Goal: Task Accomplishment & Management: Use online tool/utility

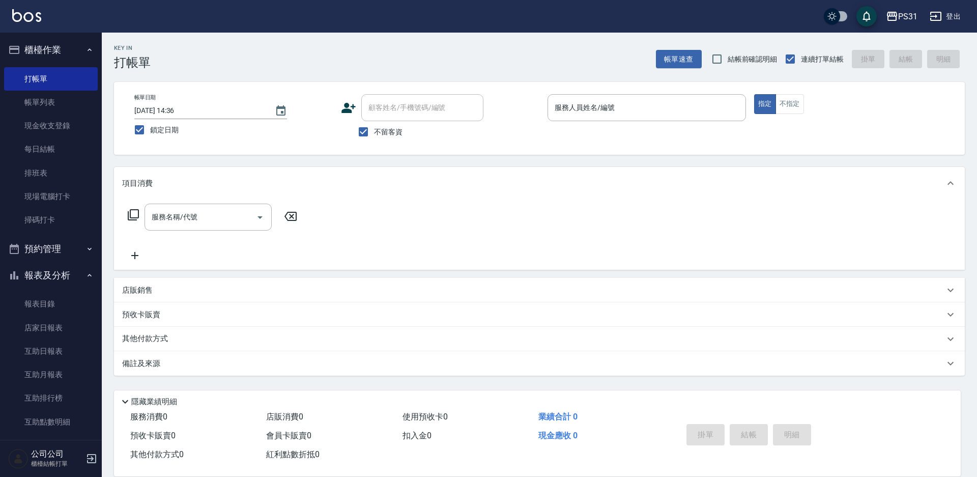
click at [686, 92] on div "帳單日期 [DATE] 14:36 鎖定日期 顧客姓名/手機號碼/編號 顧客姓名/手機號碼/編號 不留客資 服務人員姓名/編號 服務人員姓名/編號 指定 不指定" at bounding box center [539, 118] width 851 height 73
click at [672, 98] on div "服務人員姓名/編號" at bounding box center [647, 107] width 198 height 27
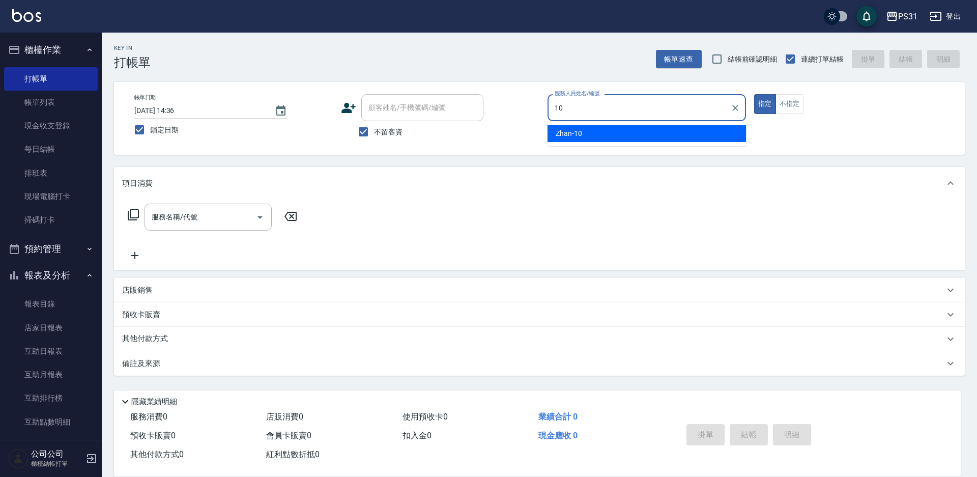
type input "Zhan-10"
type button "true"
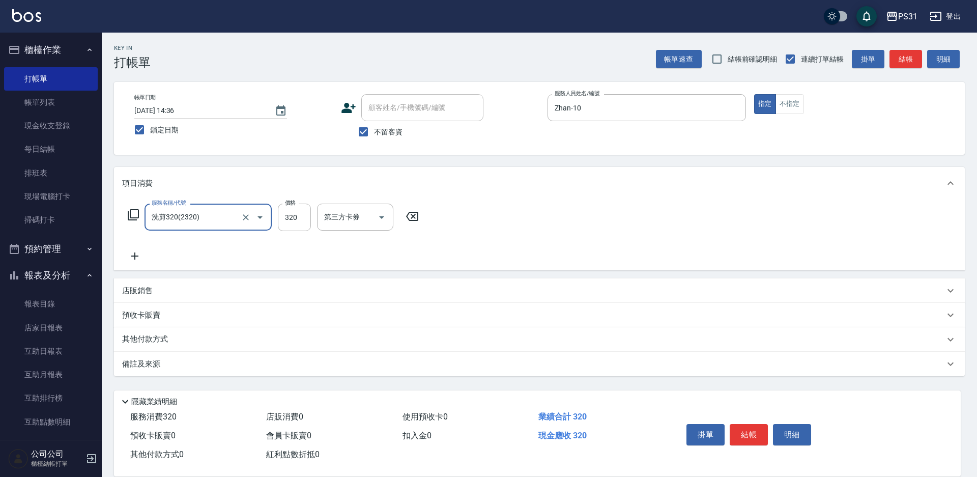
type input "洗剪320(2320)"
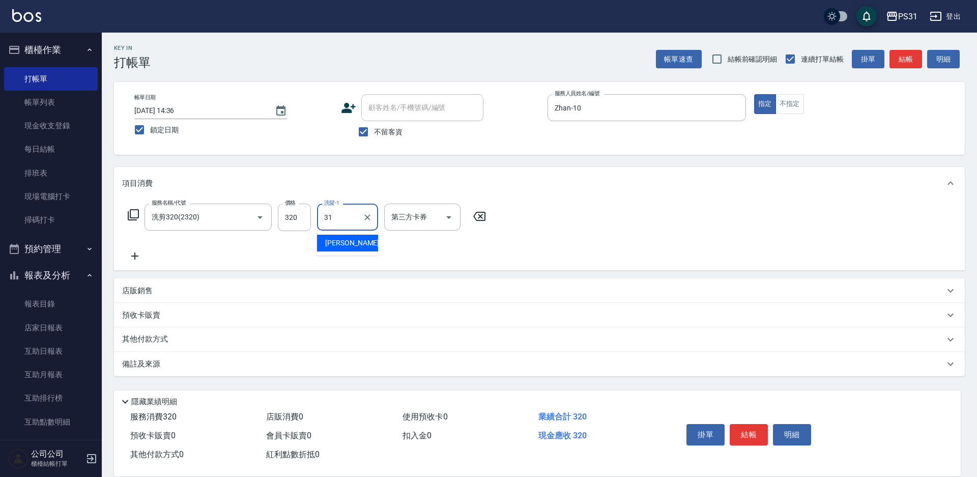
type input "[PERSON_NAME]-31"
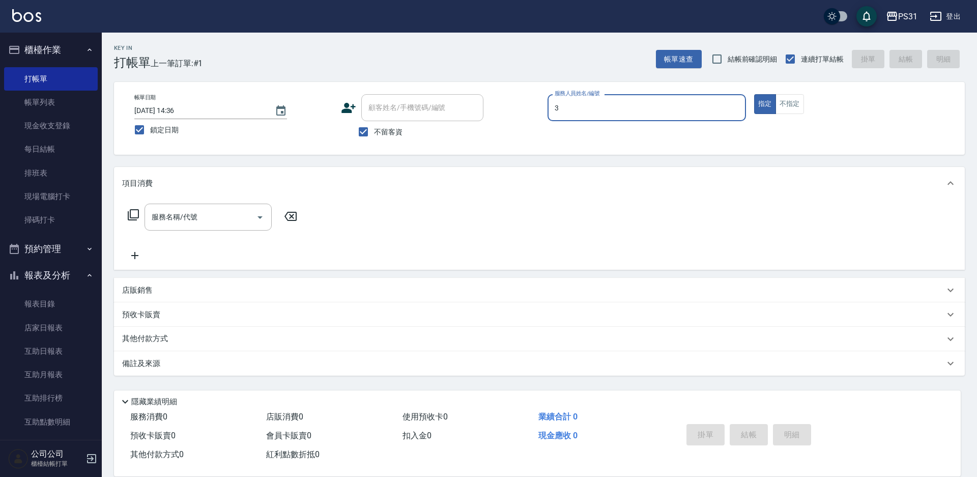
type input "[PERSON_NAME]-3"
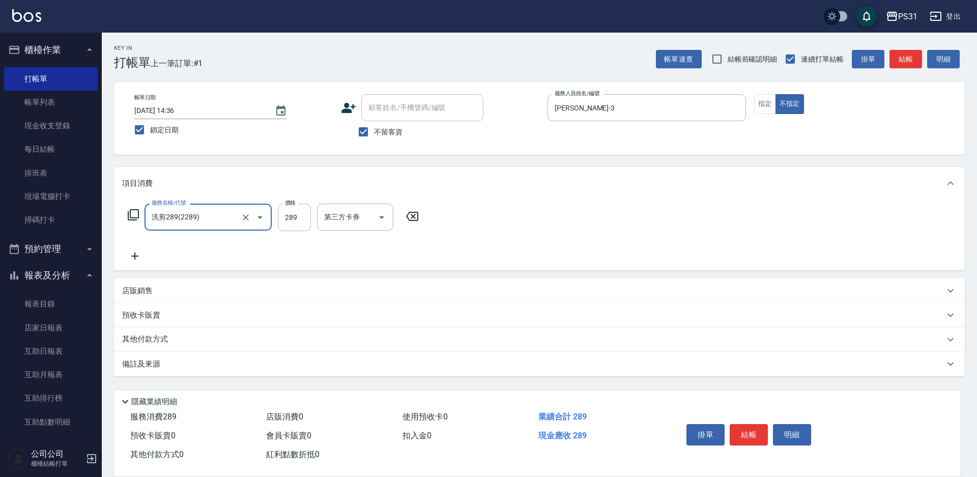
type input "洗剪289(2289)"
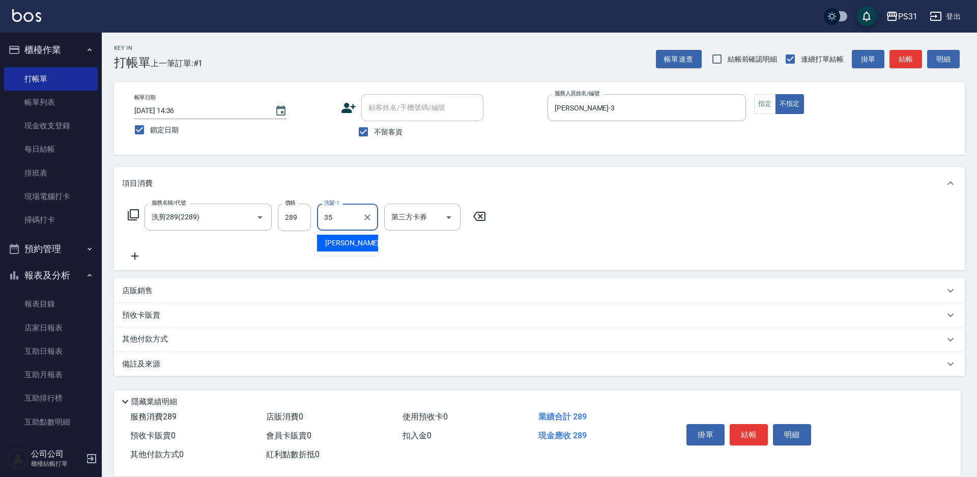
type input "楊諺志-35"
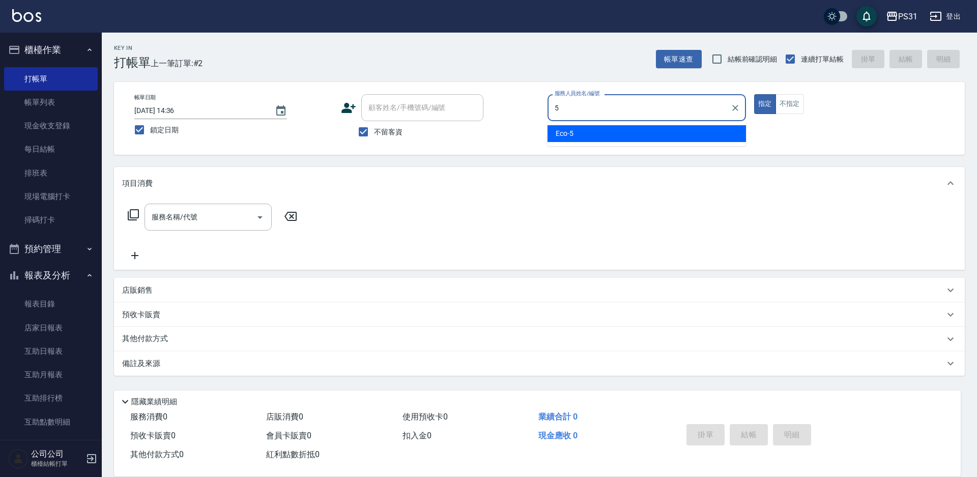
type input "Eco-5"
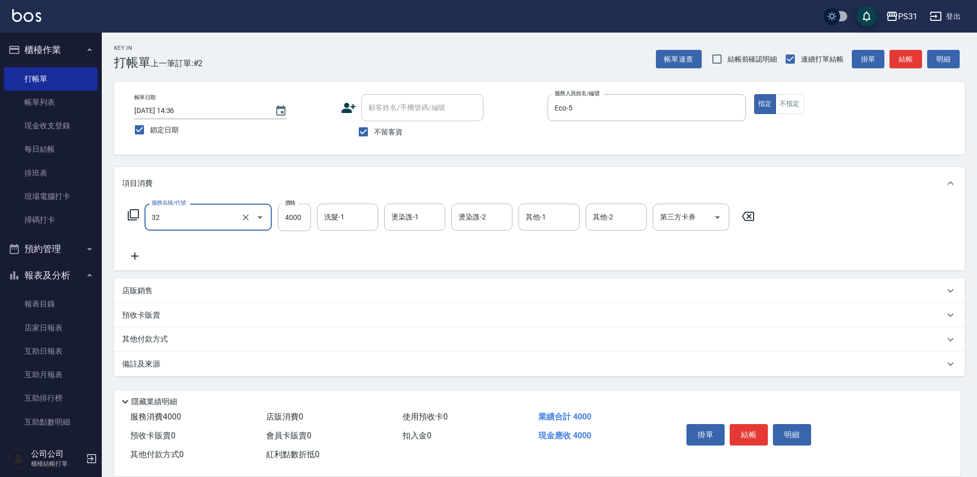
type input "燙髮B餐(32)"
click at [247, 215] on icon "Clear" at bounding box center [246, 217] width 10 height 10
type input "染髮B餐(42)"
type input "2899"
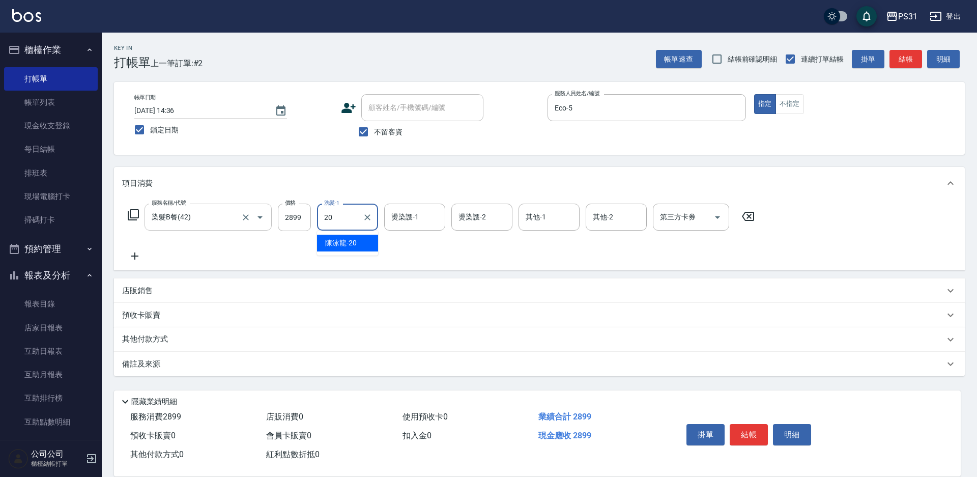
type input "[PERSON_NAME]-20"
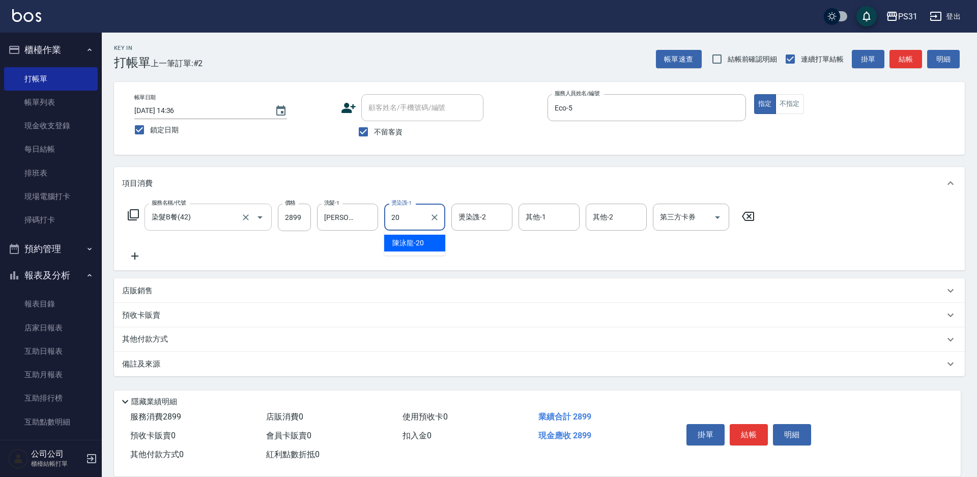
type input "[PERSON_NAME]-20"
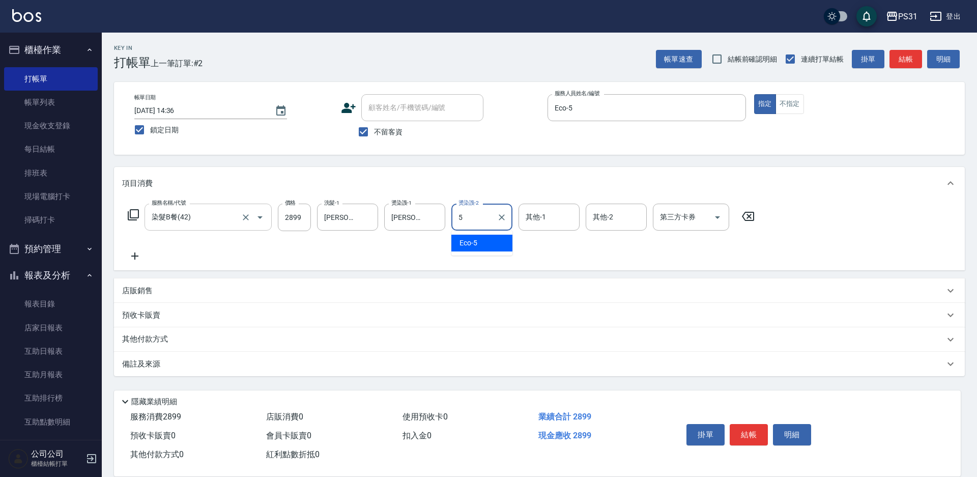
type input "Eco-5"
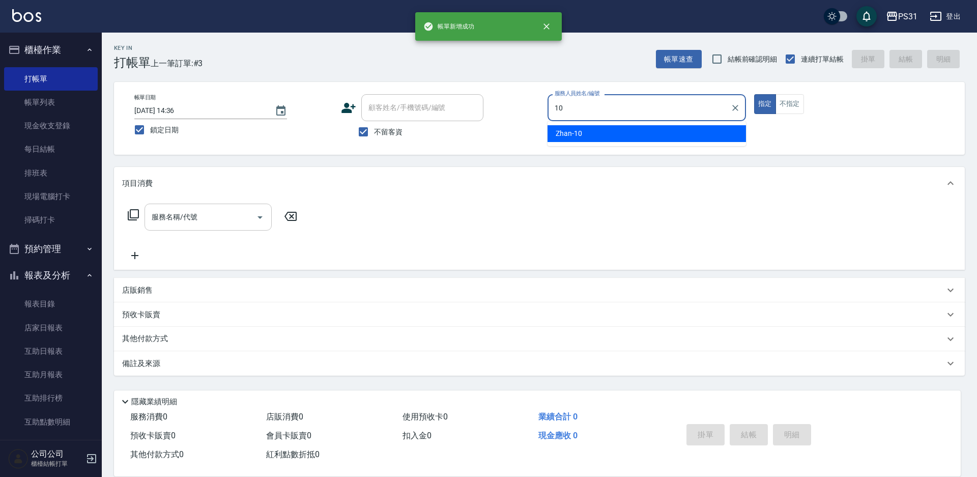
type input "Zhan-10"
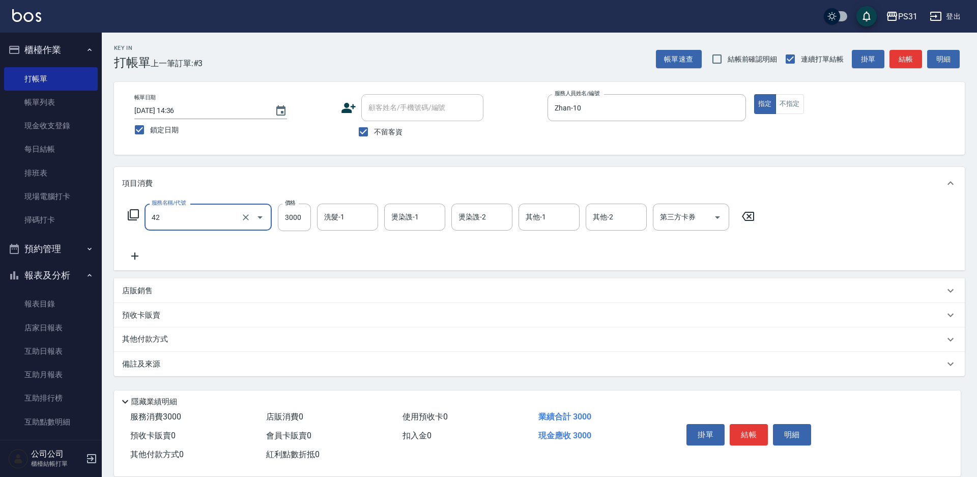
type input "染髮B餐(42)"
type input "2799"
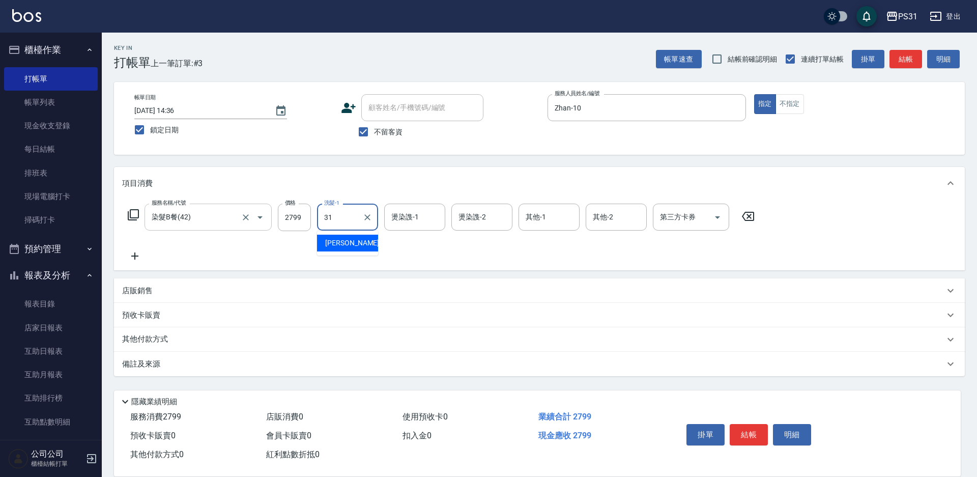
type input "[PERSON_NAME]-31"
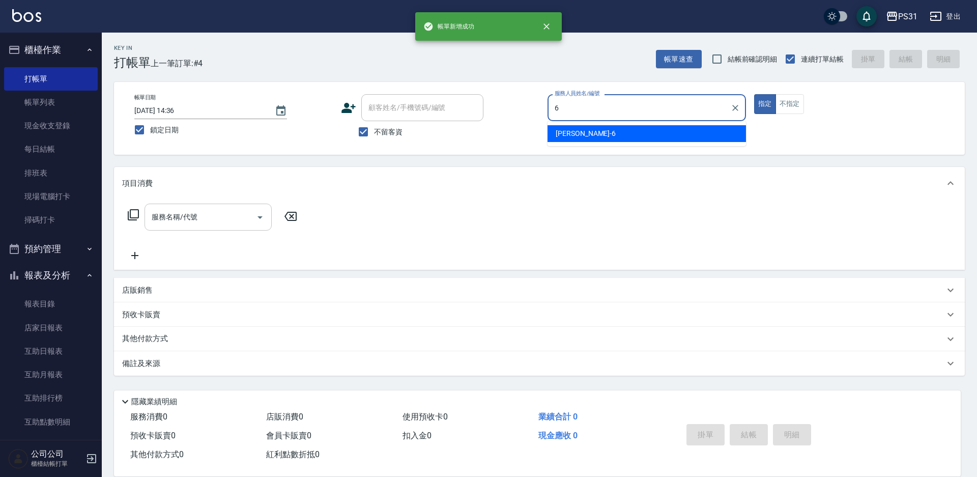
type input "Aki-6"
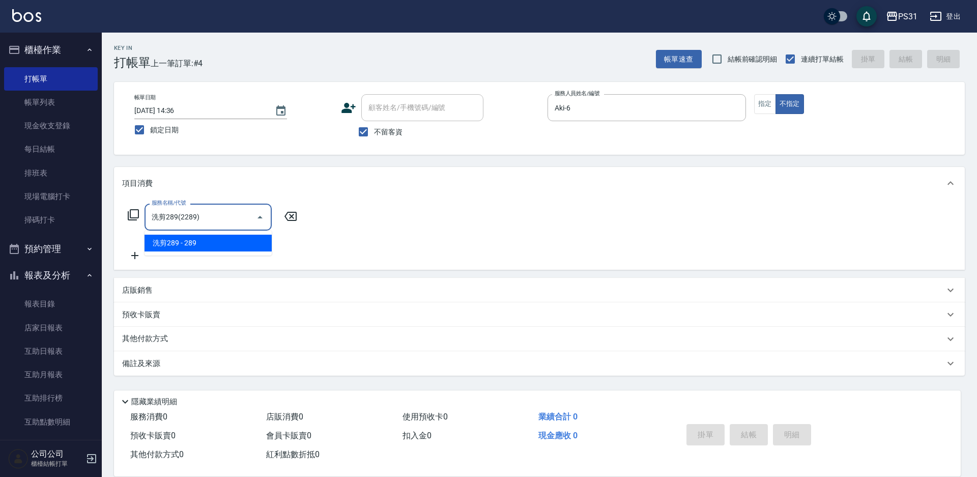
type input "洗剪289(2289)"
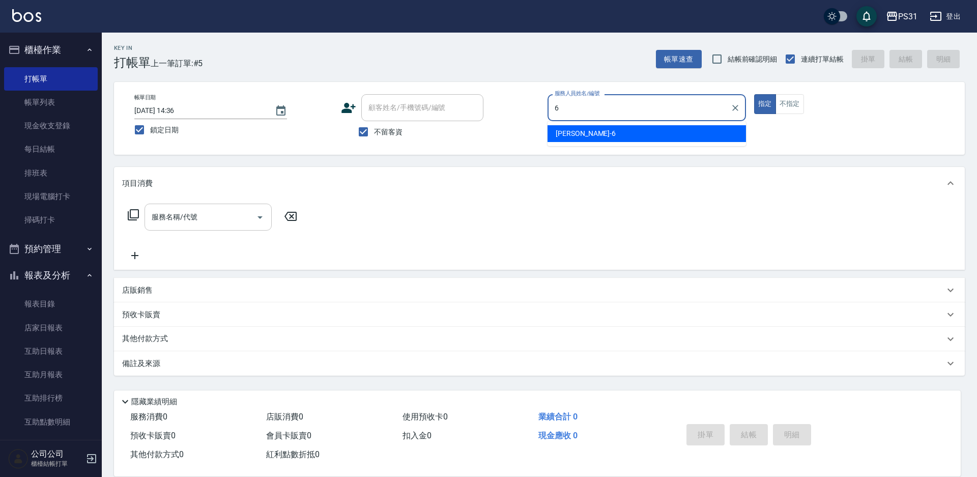
type input "Aki-6"
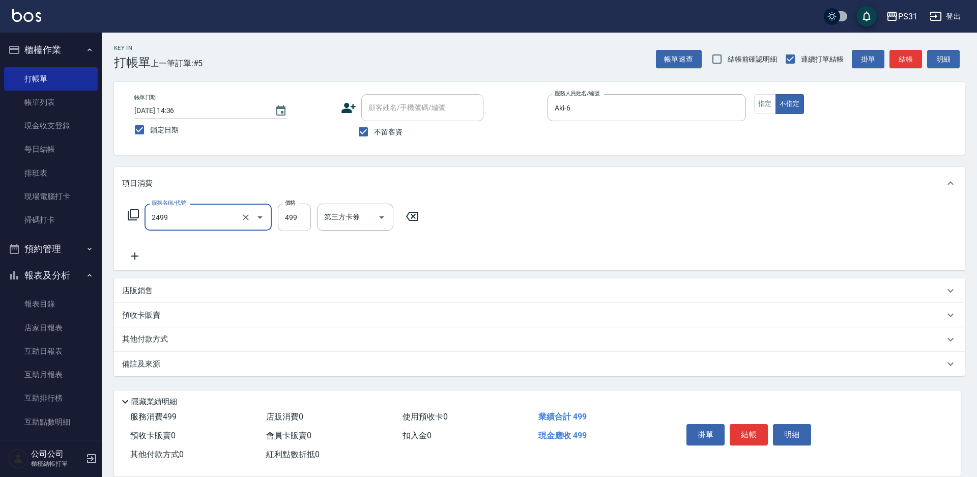
type input "499洗剪套餐(2499)"
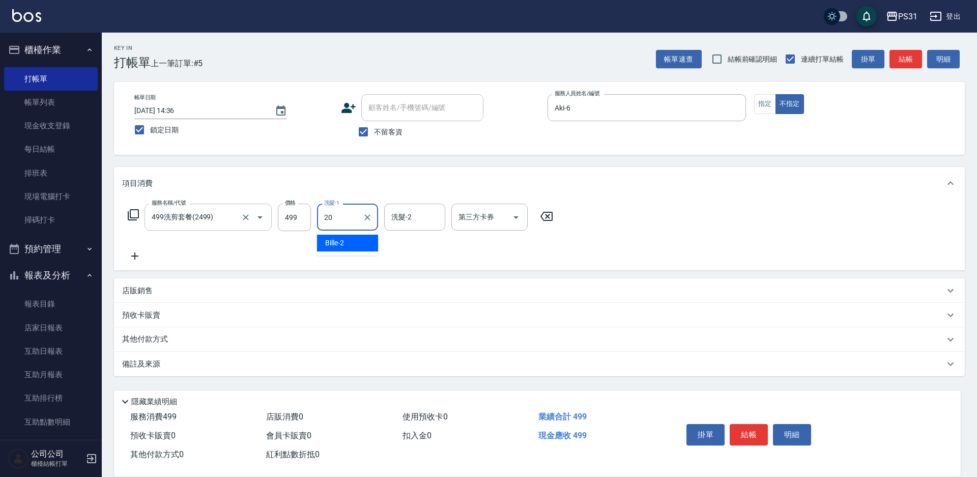
type input "[PERSON_NAME]-20"
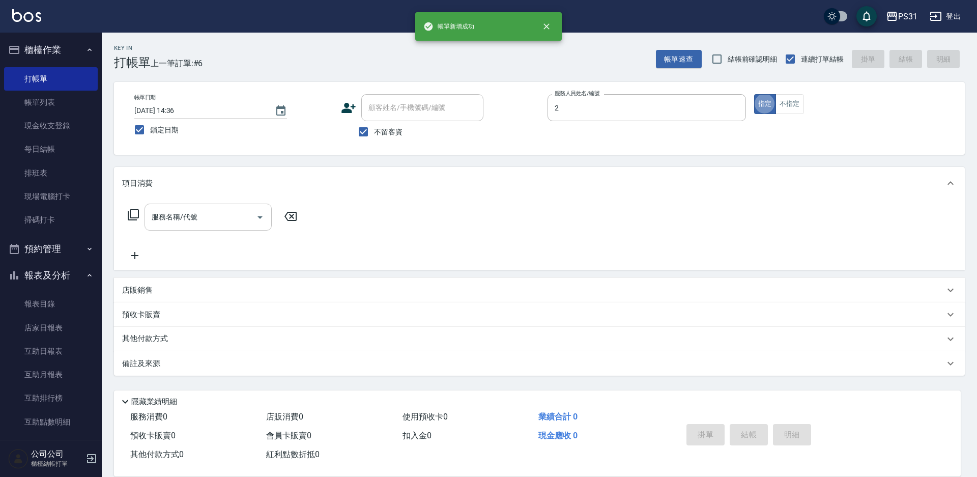
type input "Bille-2"
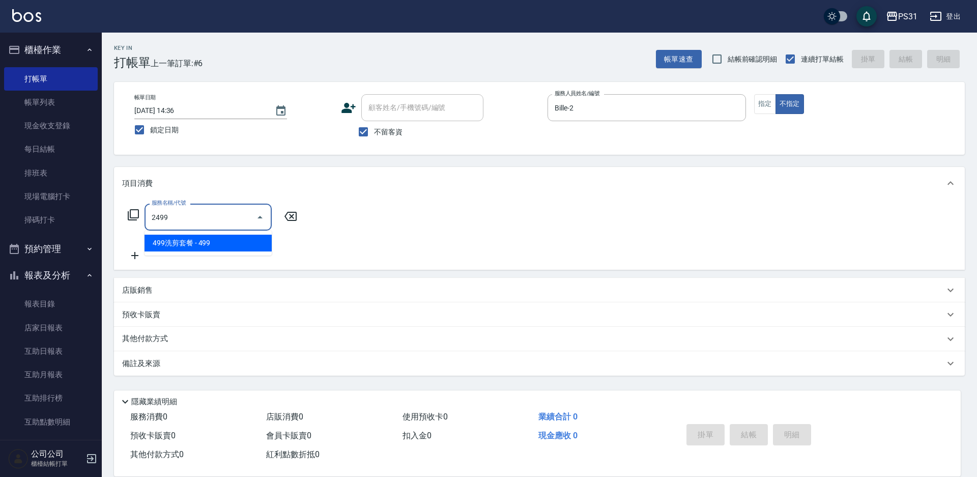
type input "499洗剪套餐(2499)"
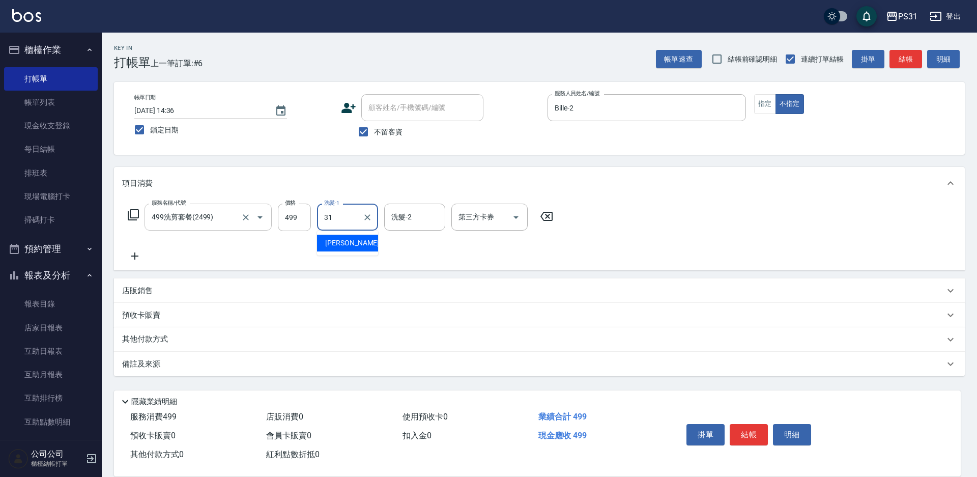
type input "[PERSON_NAME]-31"
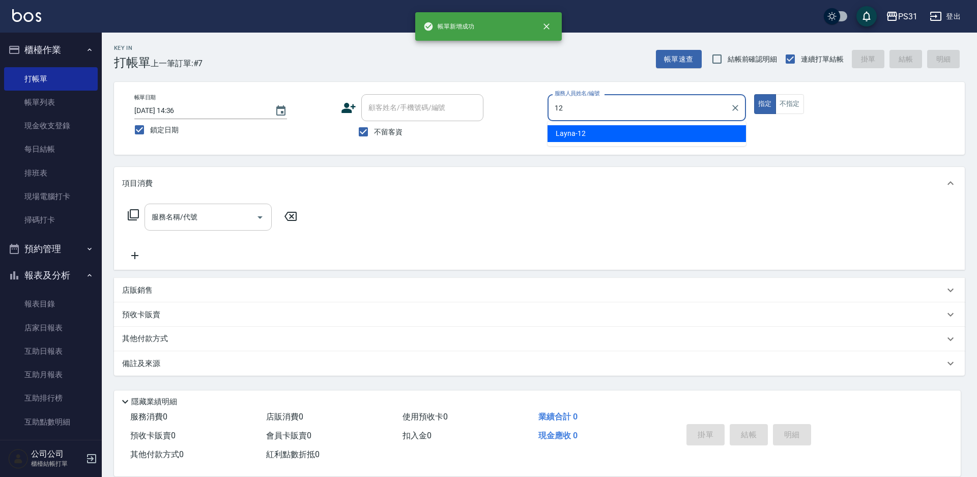
type input "Layna-12"
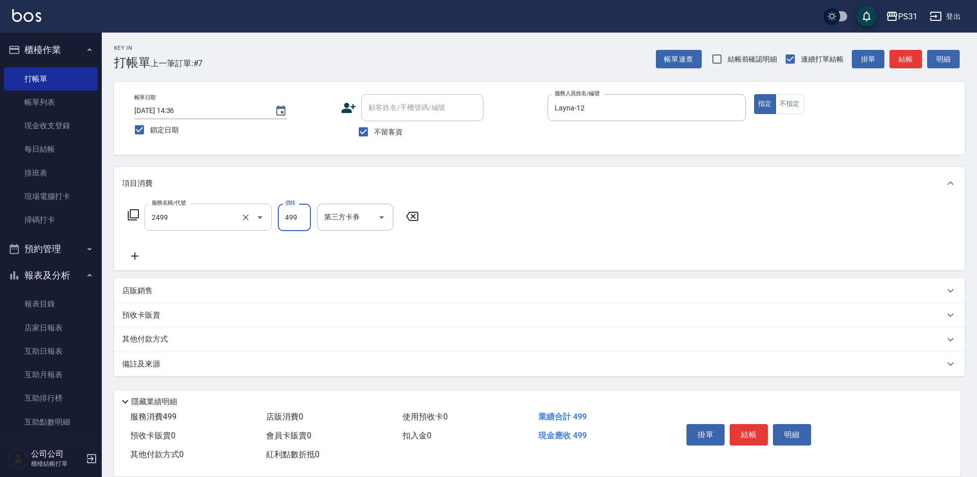
type input "499洗剪套餐(2499)"
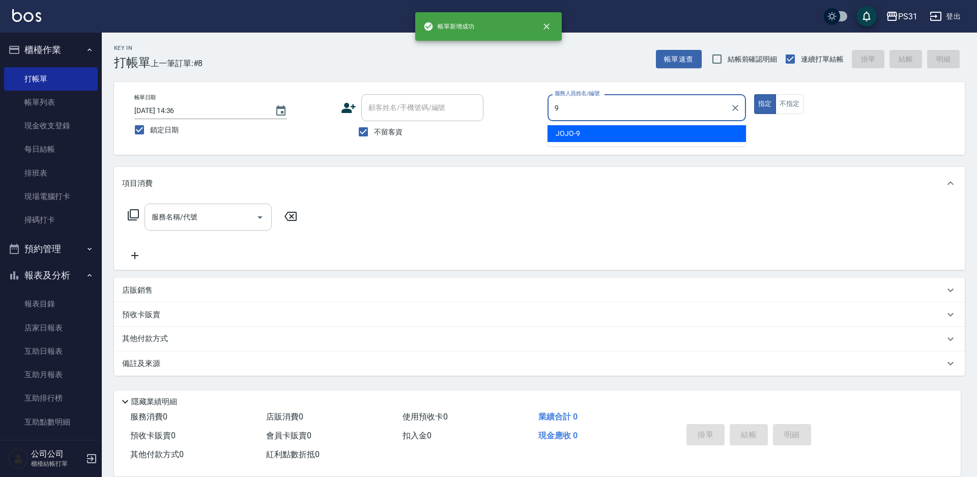
type input "JOJO-9"
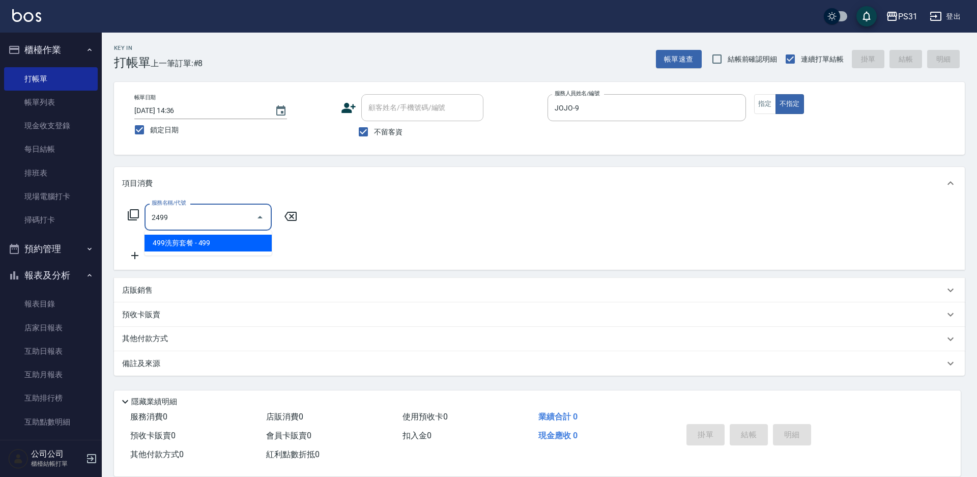
type input "499洗剪套餐(2499)"
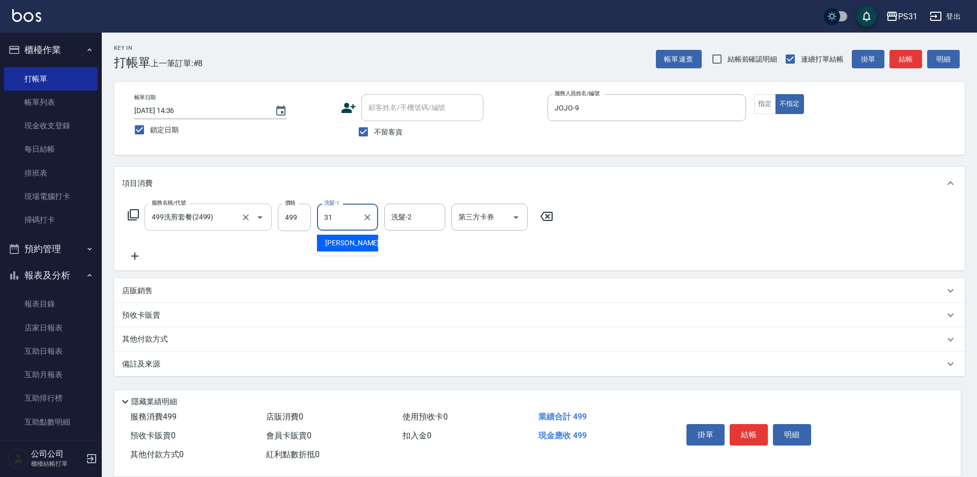
type input "[PERSON_NAME]-31"
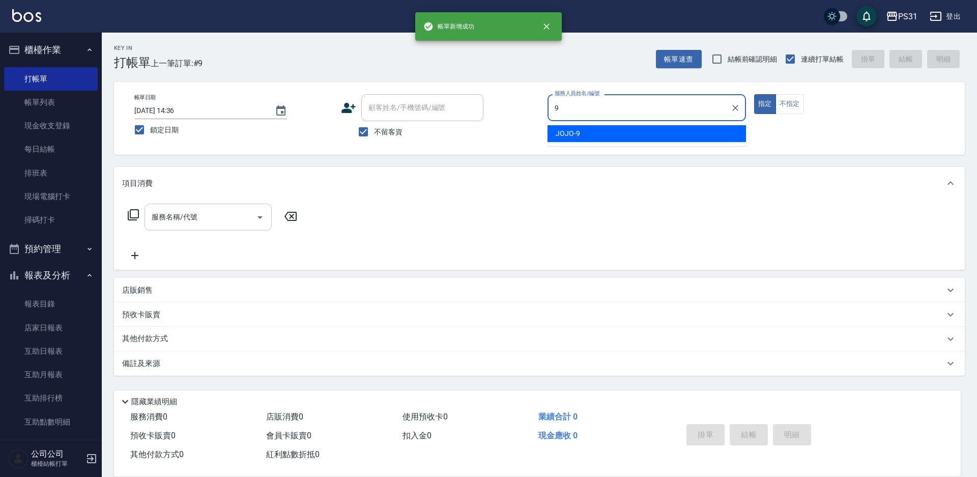
type input "JOJO-9"
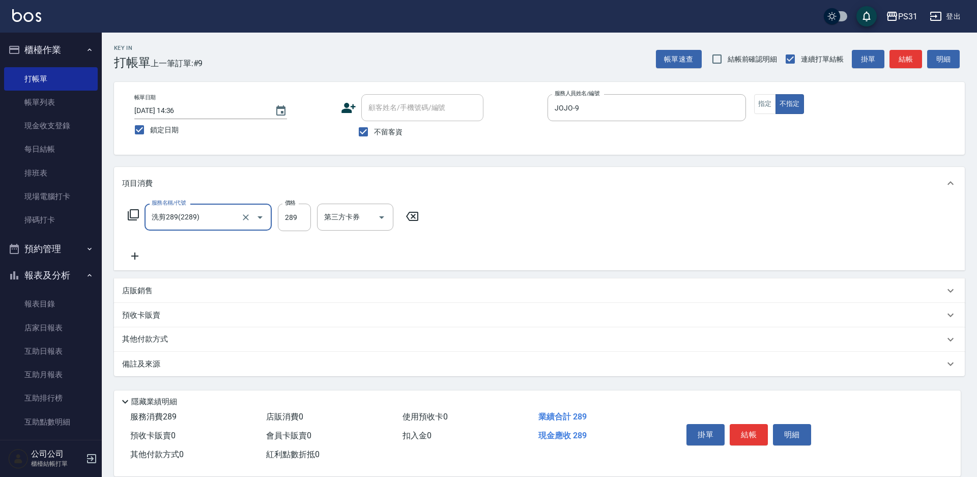
type input "洗剪289(2289)"
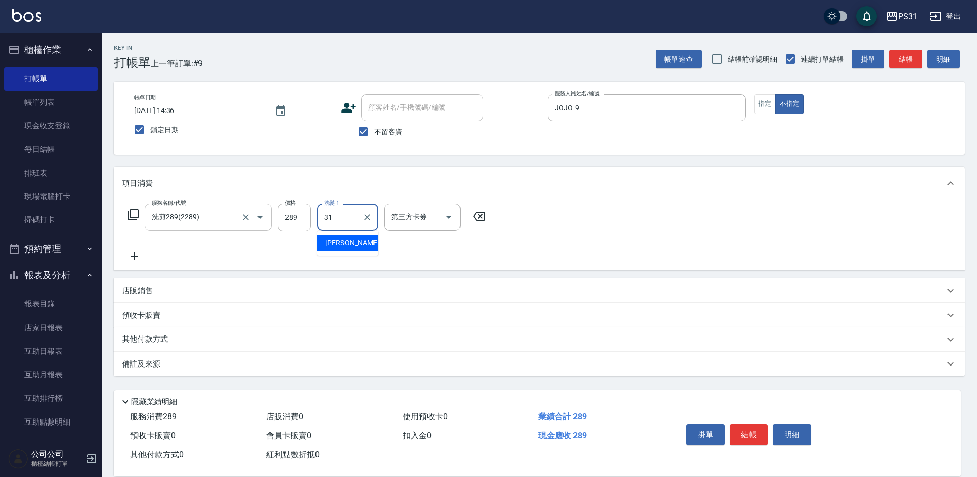
type input "[PERSON_NAME]-31"
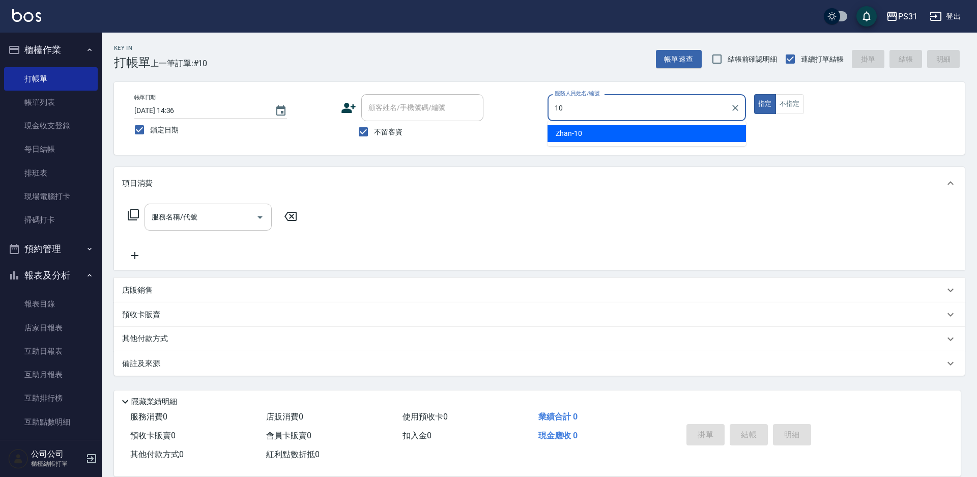
type input "Zhan-10"
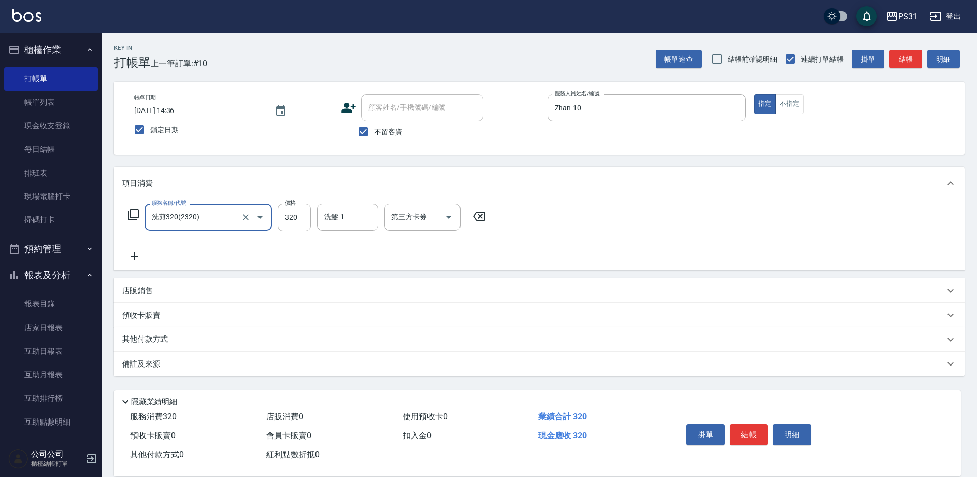
type input "洗剪320(2320)"
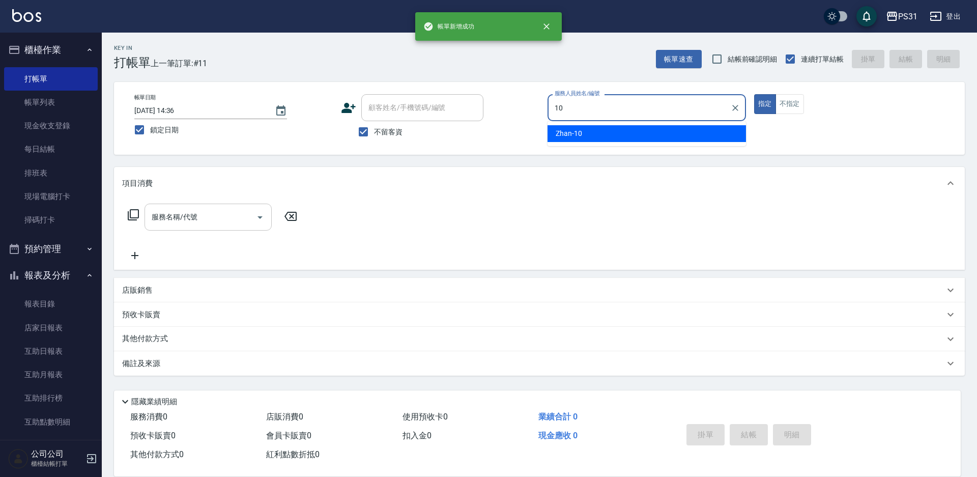
type input "Zhan-10"
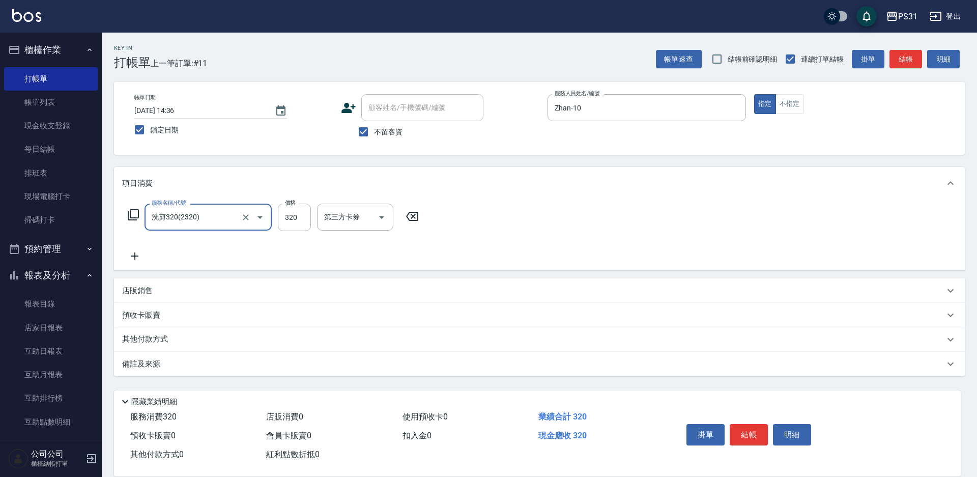
type input "洗剪320(2320)"
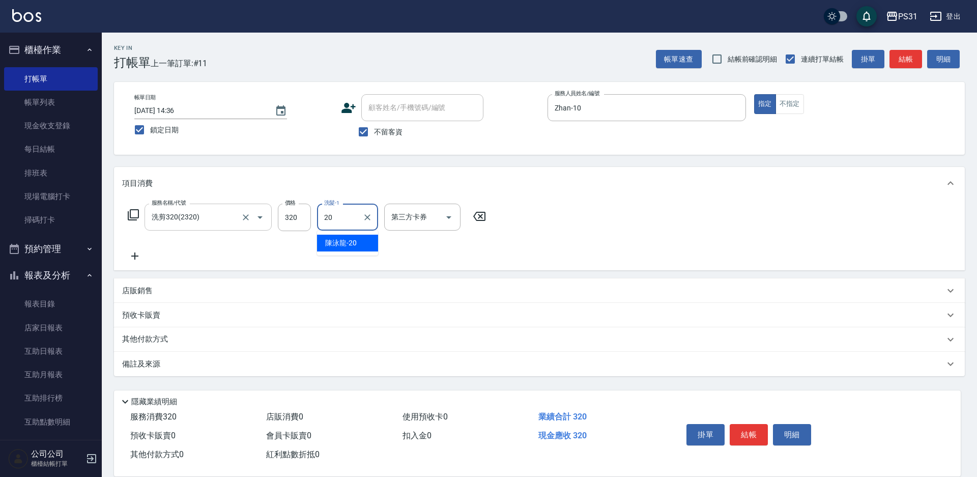
type input "[PERSON_NAME]-20"
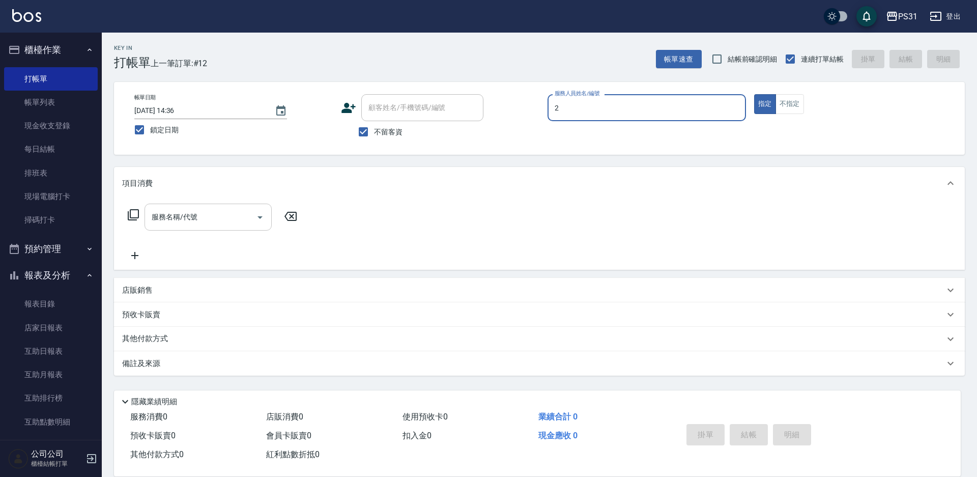
type input "Bille-2"
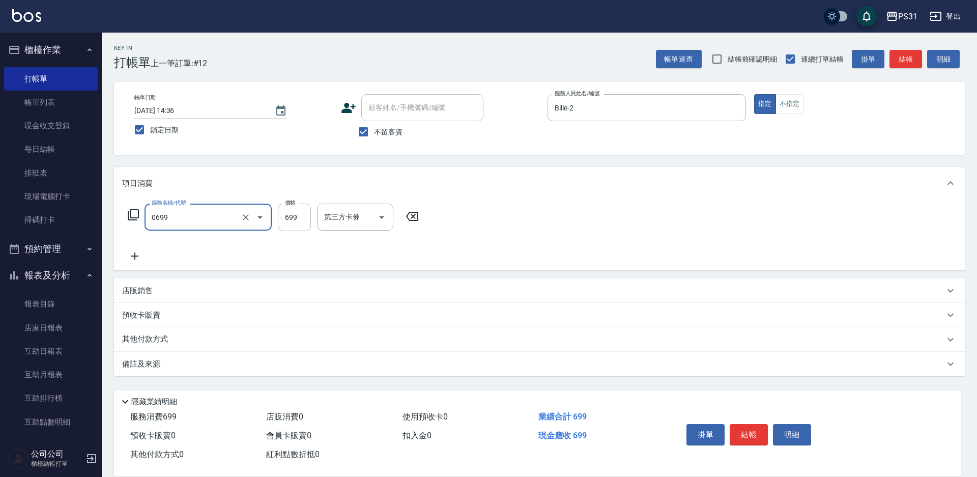
type input "精油699(0699)"
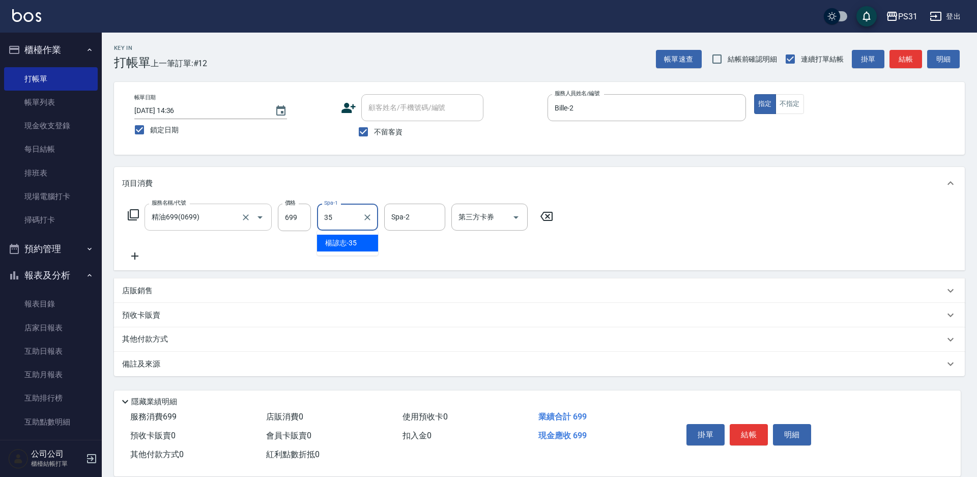
type input "楊諺志-35"
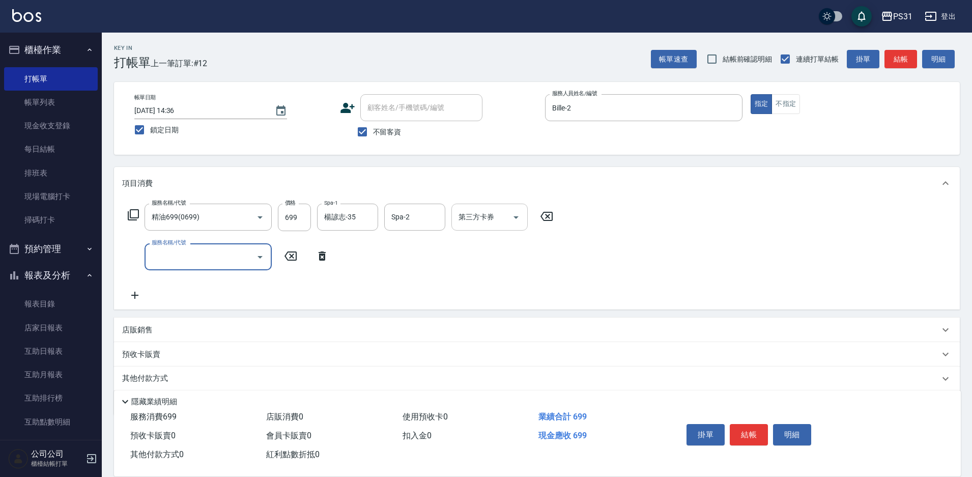
click at [495, 215] on input "第三方卡券" at bounding box center [482, 217] width 52 height 18
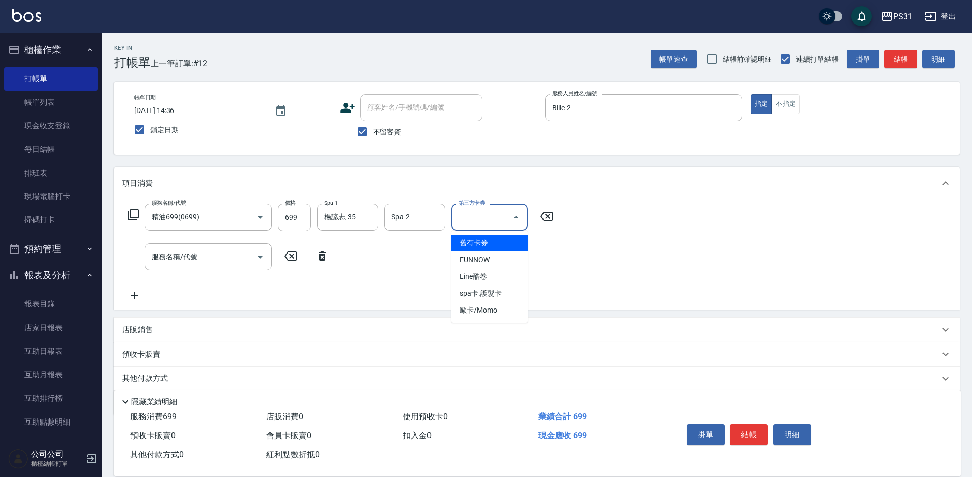
click at [475, 239] on span "舊有卡券" at bounding box center [489, 243] width 76 height 17
type input "舊有卡券"
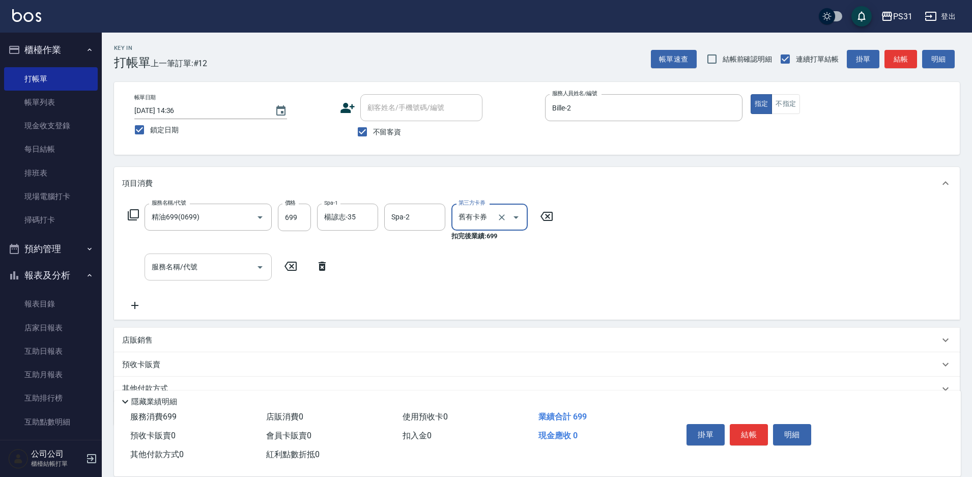
click at [171, 270] on input "服務名稱/代號" at bounding box center [200, 267] width 103 height 18
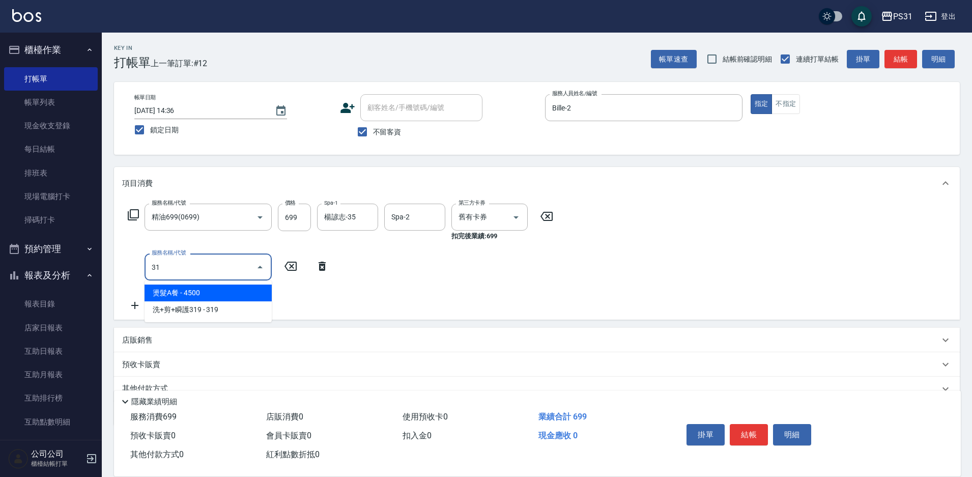
type input "3"
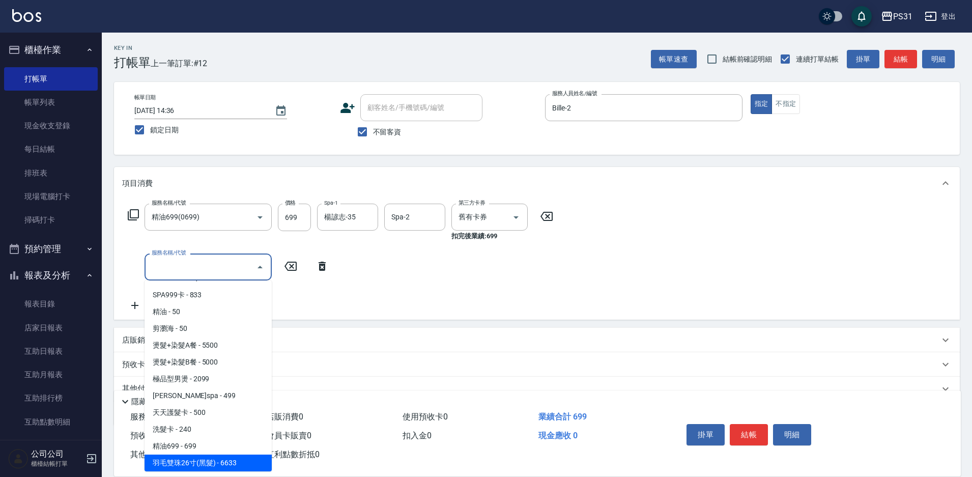
scroll to position [149, 0]
click at [166, 267] on input "服務名稱/代號" at bounding box center [200, 267] width 103 height 18
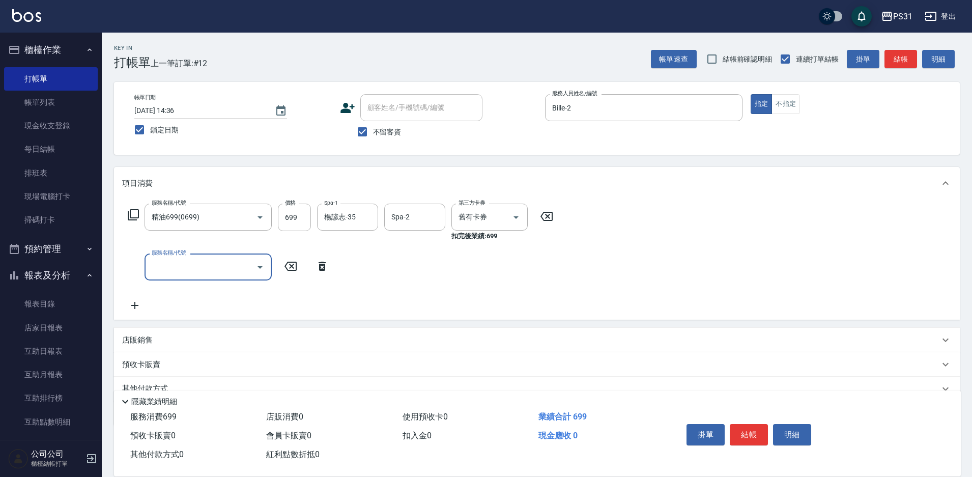
click at [136, 219] on icon at bounding box center [133, 215] width 12 height 12
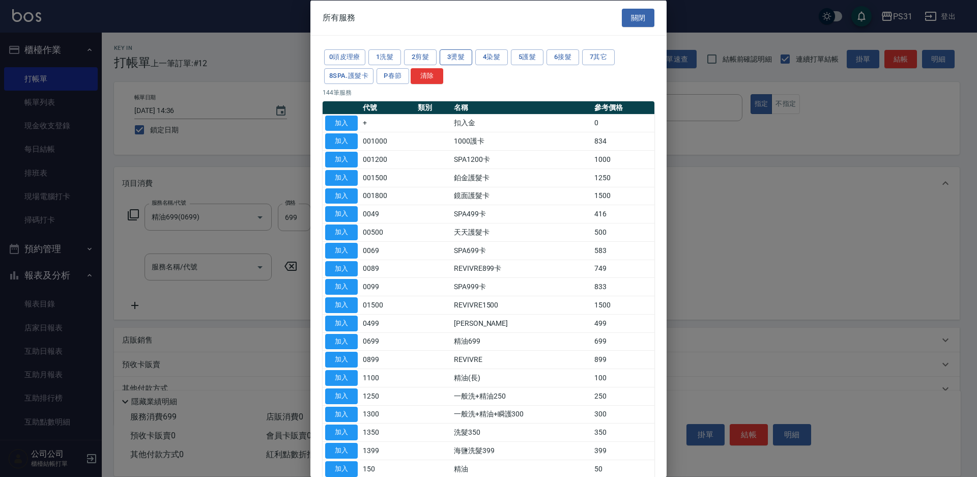
click at [456, 57] on button "3燙髮" at bounding box center [456, 57] width 33 height 16
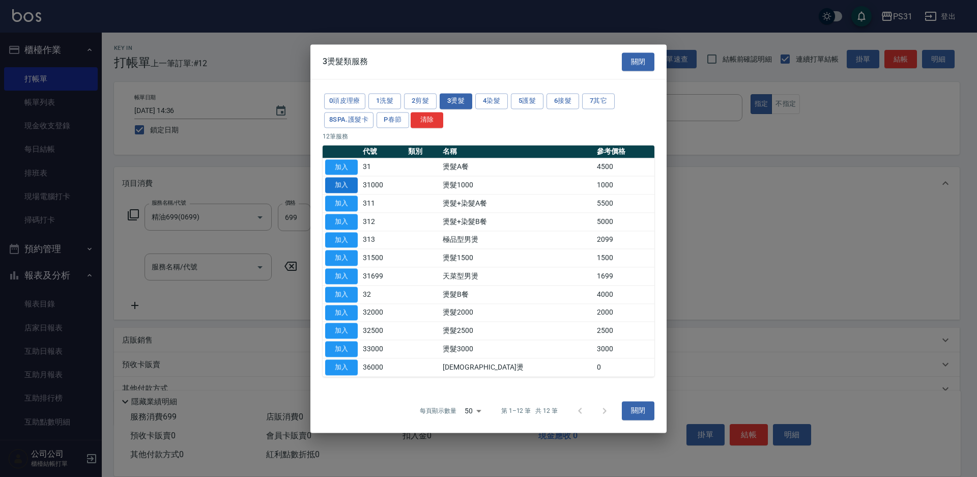
click at [346, 186] on button "加入" at bounding box center [341, 186] width 33 height 16
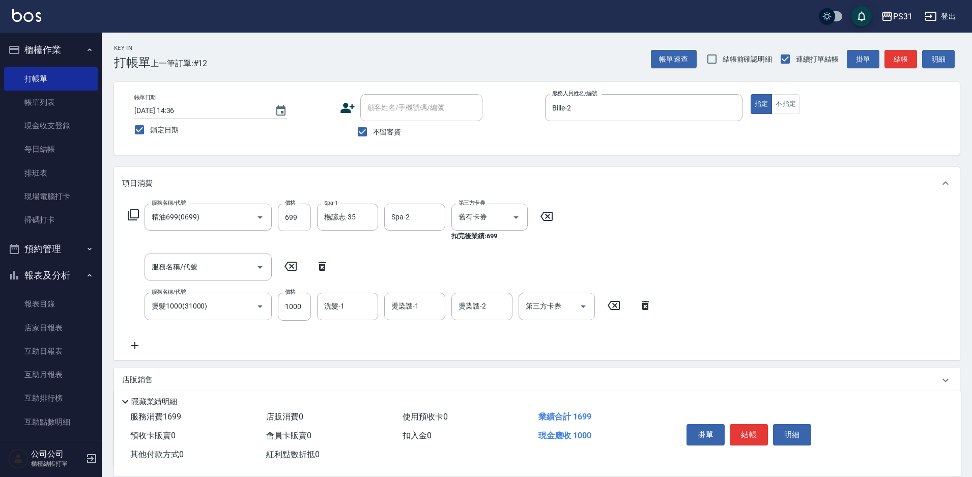
click at [292, 262] on icon at bounding box center [290, 266] width 12 height 9
click at [291, 258] on div "服務名稱/代號 服務名稱/代號" at bounding box center [228, 266] width 213 height 27
click at [291, 266] on icon at bounding box center [290, 266] width 25 height 12
click at [323, 267] on icon at bounding box center [321, 266] width 25 height 12
type input "燙髮1000(31000)"
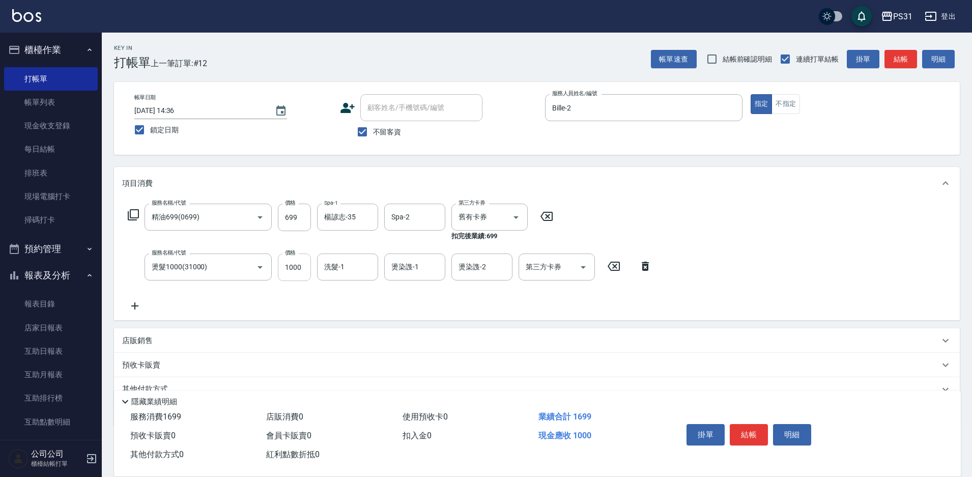
click at [298, 269] on input "1000" at bounding box center [294, 266] width 33 height 27
type input "1200"
type input "楊諺志-35"
type input "Bille-2"
type input "舊有卡券"
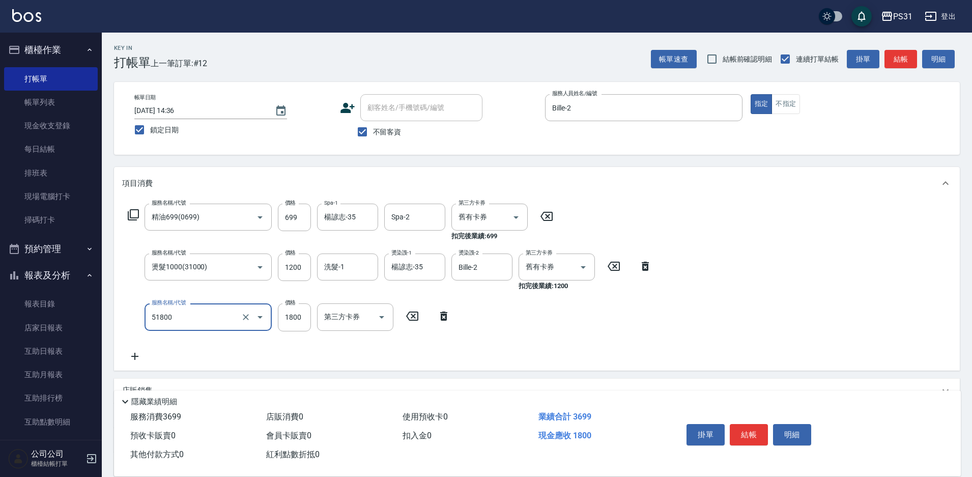
type input "鏡面護髮(51800)"
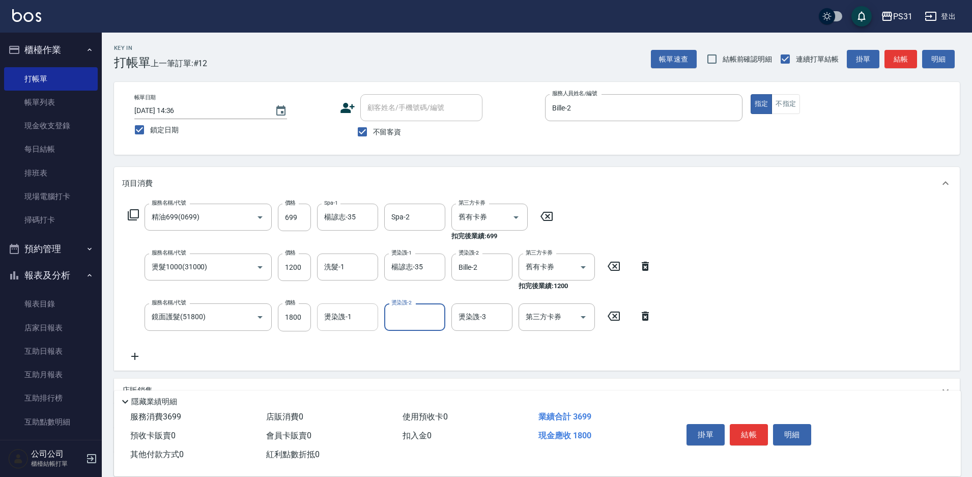
click at [339, 314] on div "燙染謢-1 燙染謢-1" at bounding box center [347, 316] width 61 height 27
type input "楊諺志-35"
type input "Bille-2"
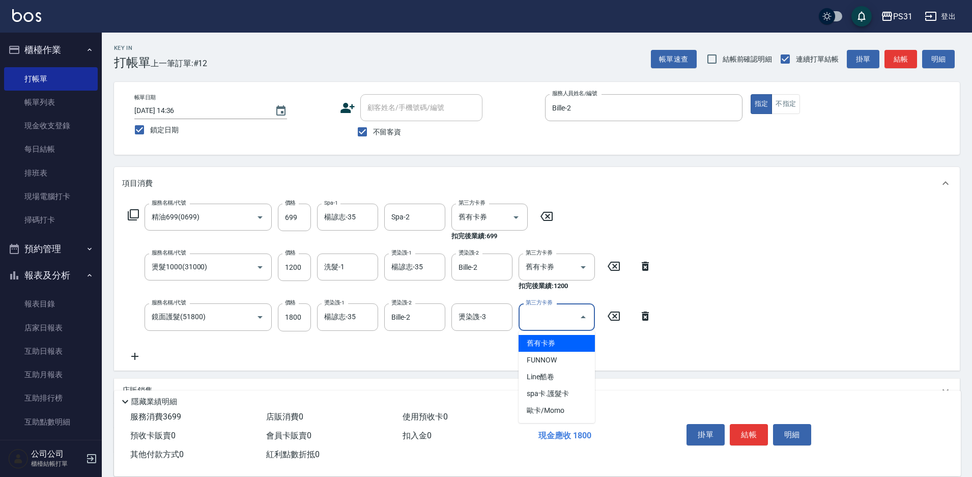
type input "舊有卡券"
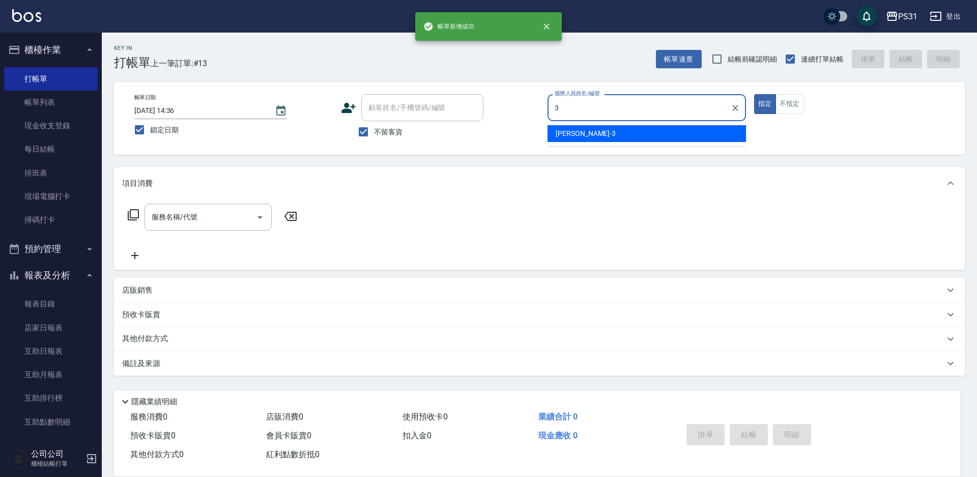
type input "[PERSON_NAME]-3"
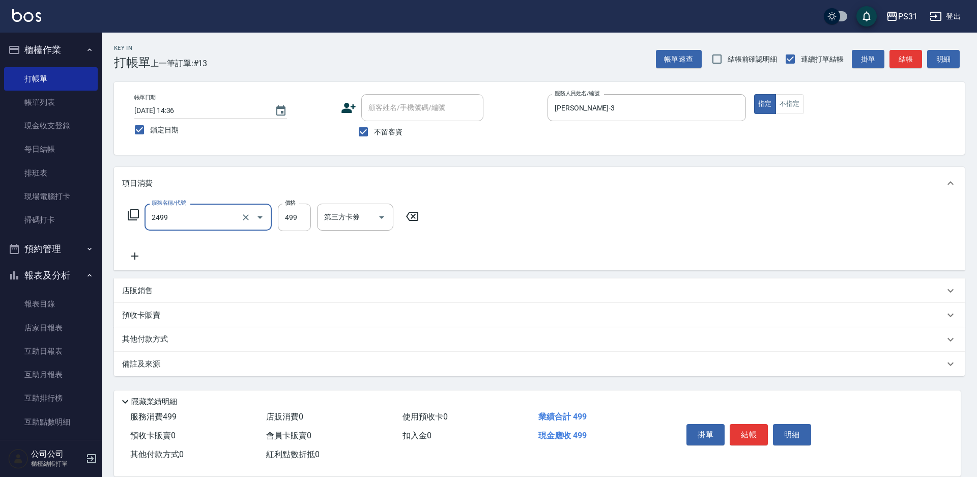
type input "499洗剪套餐(2499)"
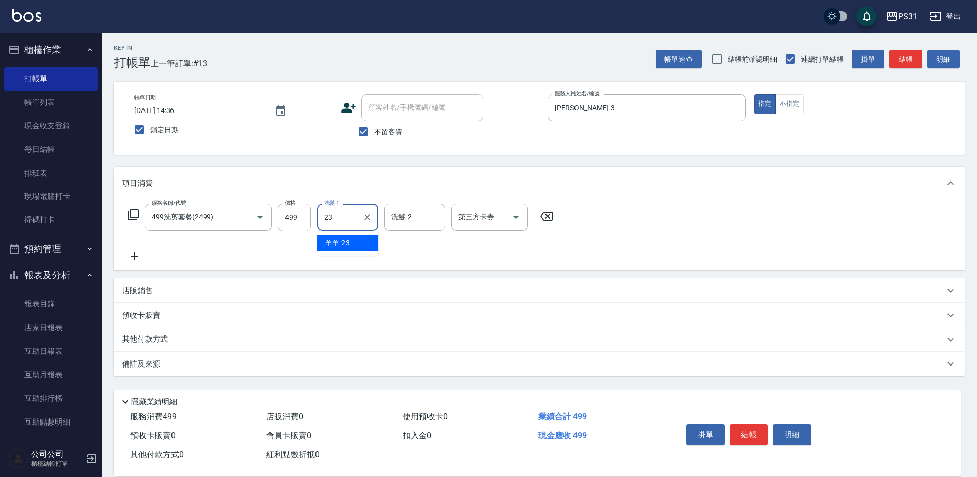
type input "羊羊-23"
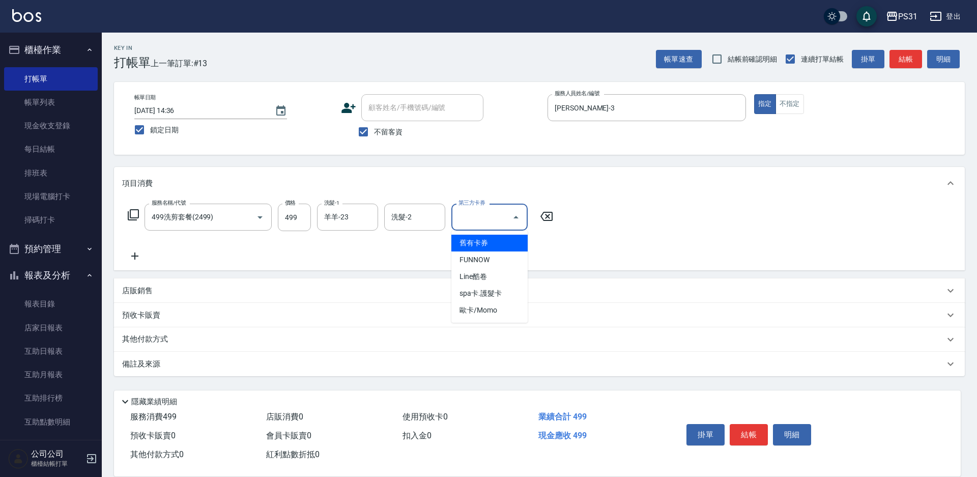
type input "舊有卡券"
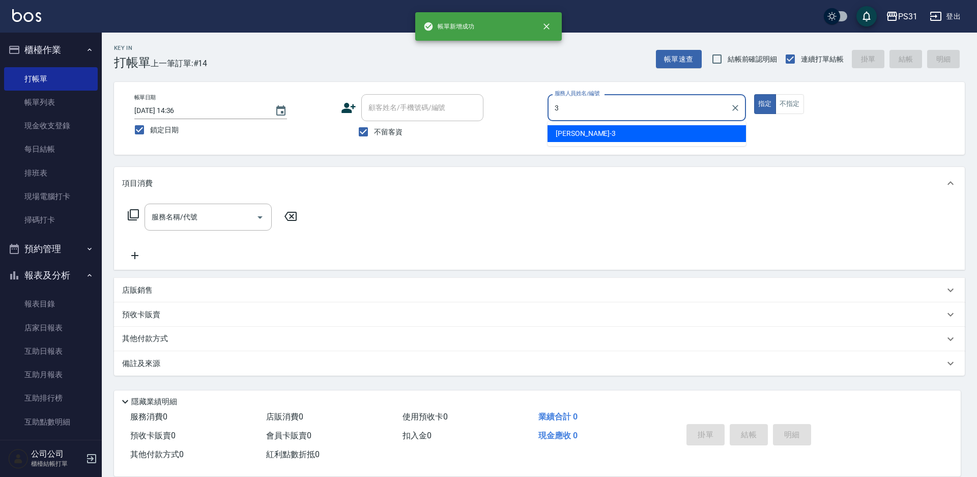
type input "[PERSON_NAME]-3"
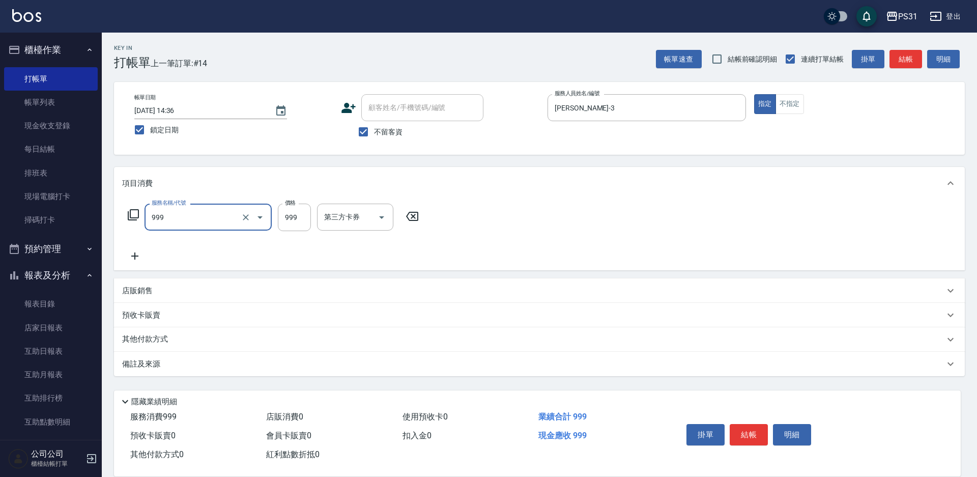
type input "精油套餐999(999)"
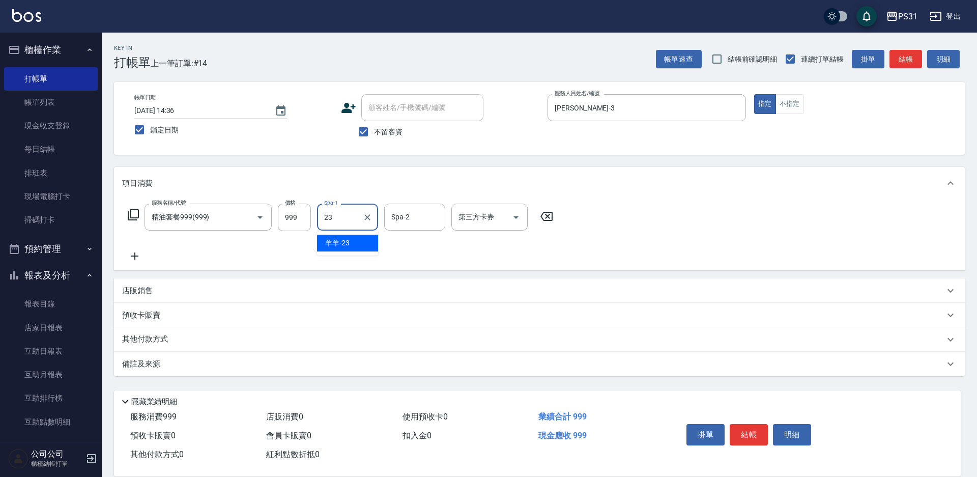
type input "羊羊-23"
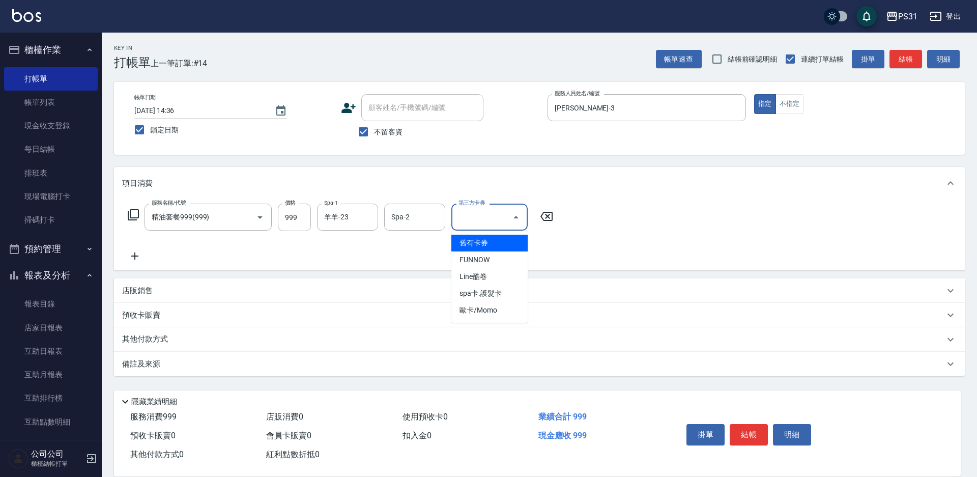
type input "舊有卡券"
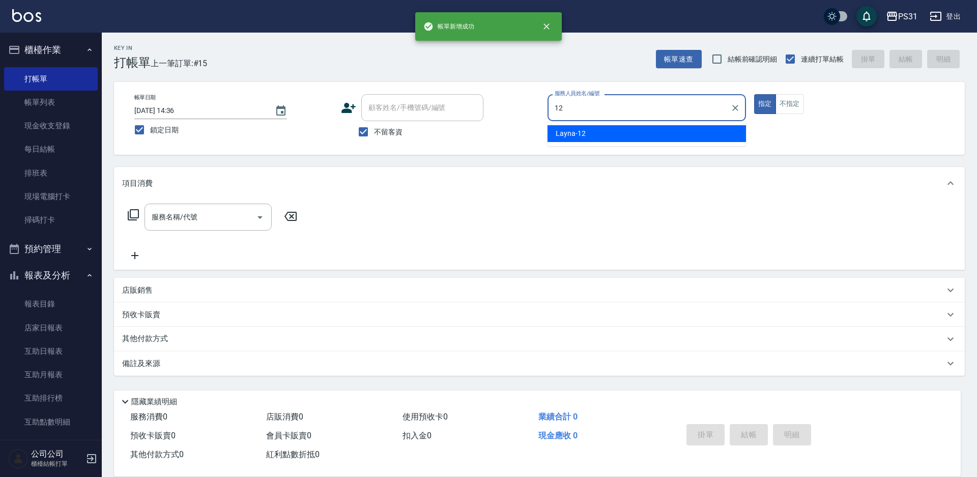
type input "Layna-12"
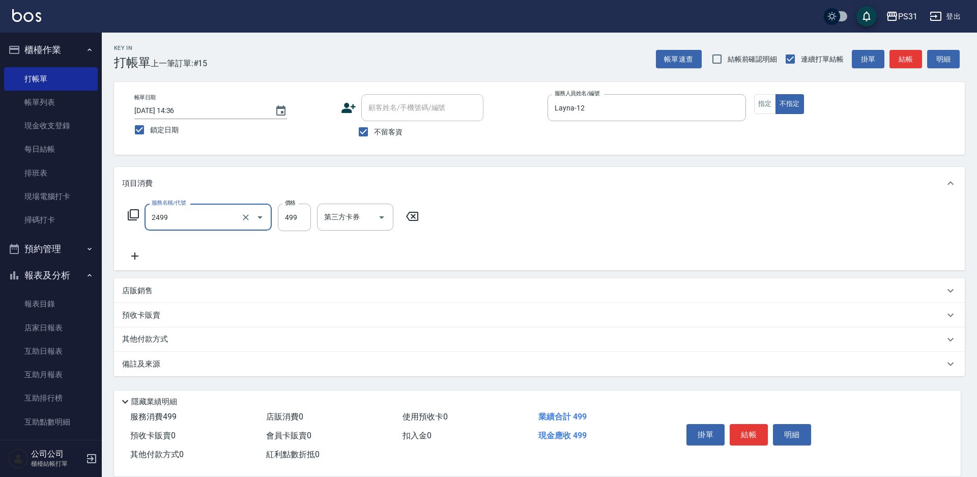
type input "499洗剪套餐(2499)"
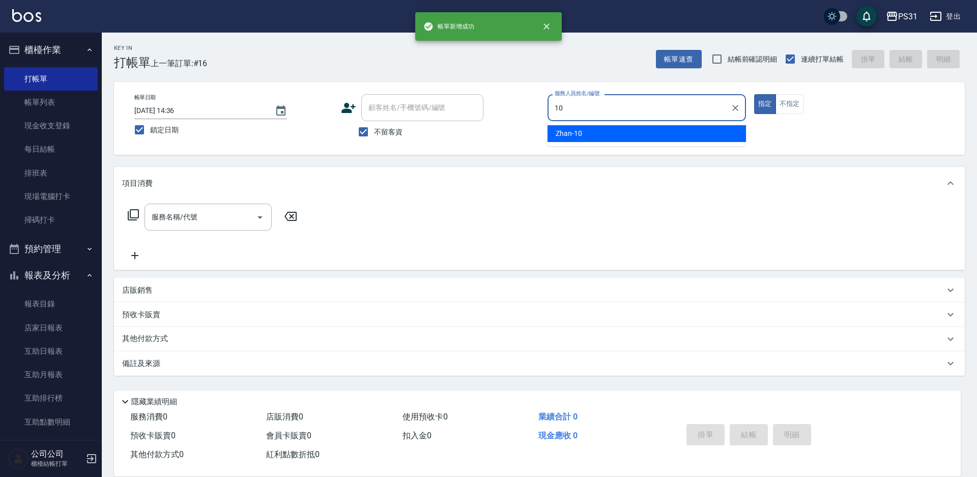
type input "Zhan-10"
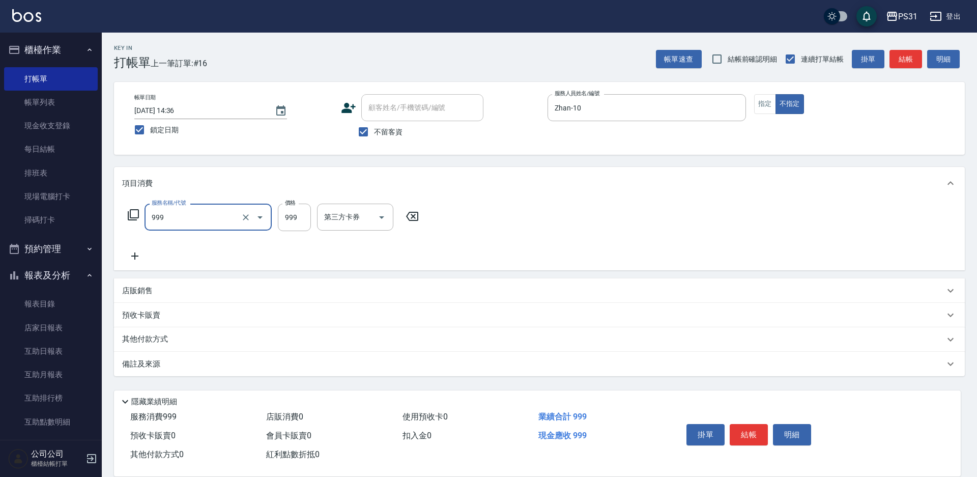
type input "精油套餐999(999)"
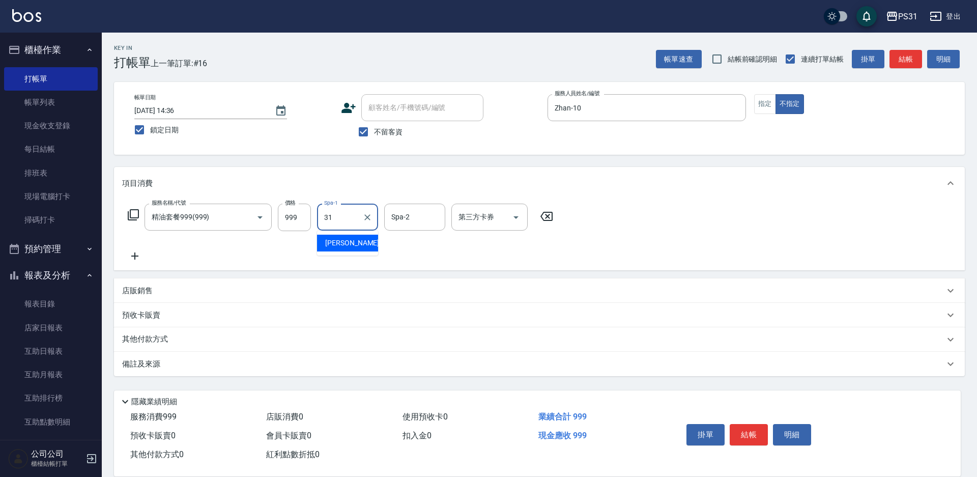
type input "[PERSON_NAME]-31"
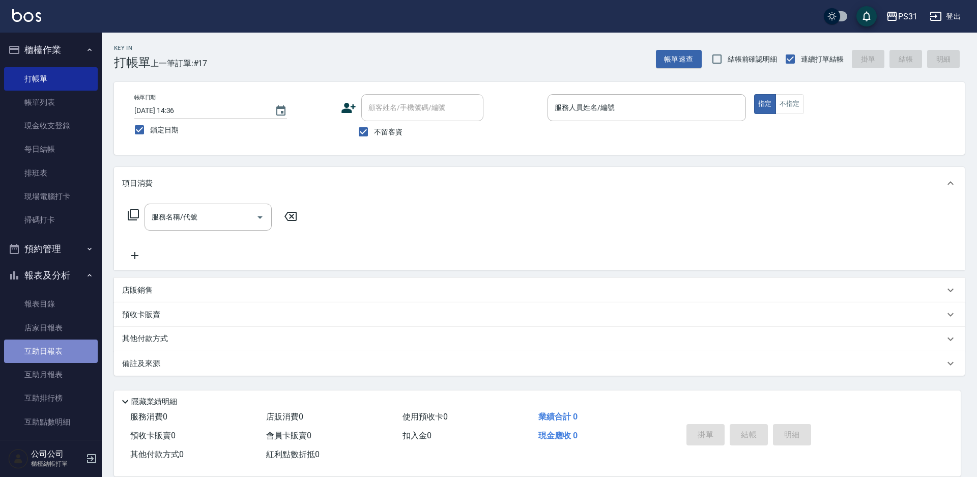
click at [71, 344] on link "互助日報表" at bounding box center [51, 350] width 94 height 23
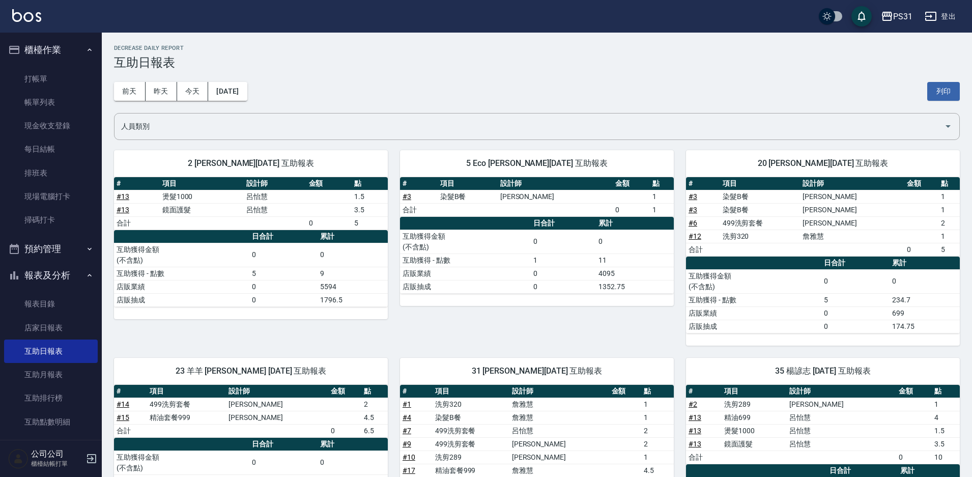
click at [41, 271] on button "報表及分析" at bounding box center [51, 275] width 94 height 26
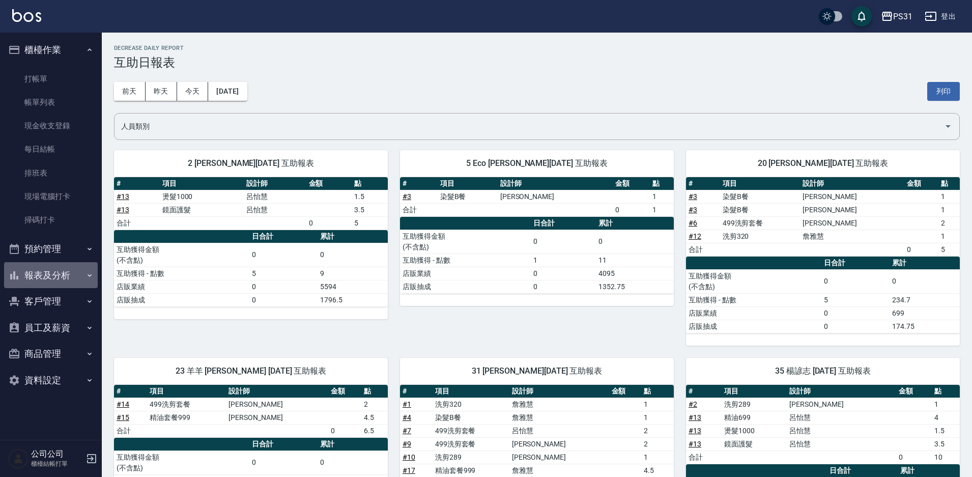
click at [41, 271] on button "報表及分析" at bounding box center [51, 275] width 94 height 26
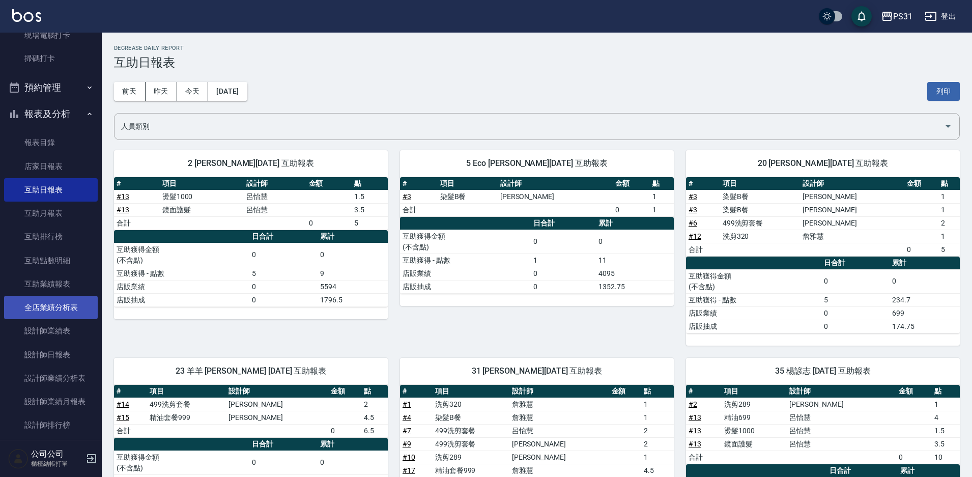
scroll to position [350, 0]
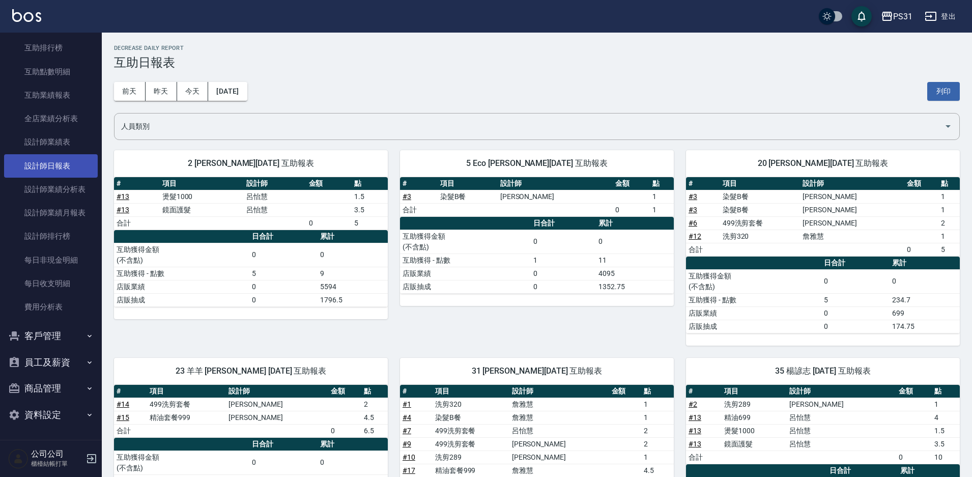
click at [57, 161] on link "設計師日報表" at bounding box center [51, 165] width 94 height 23
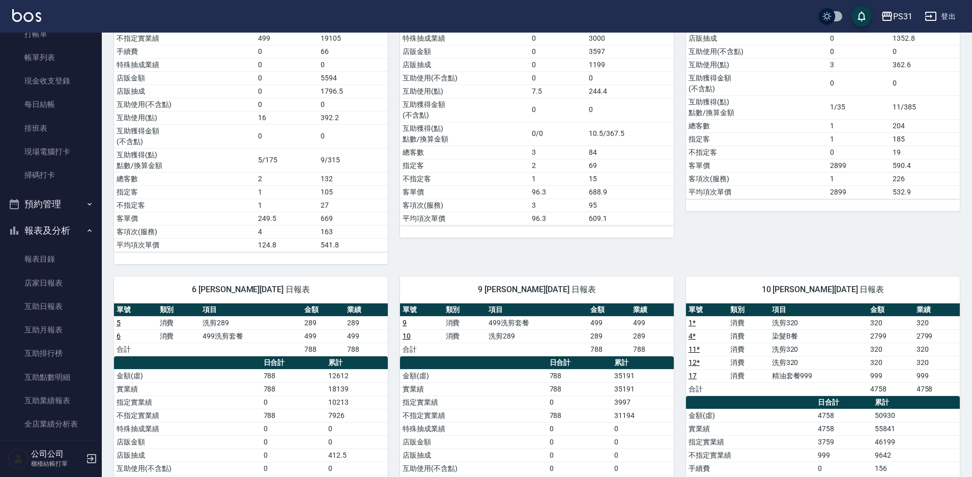
scroll to position [305, 0]
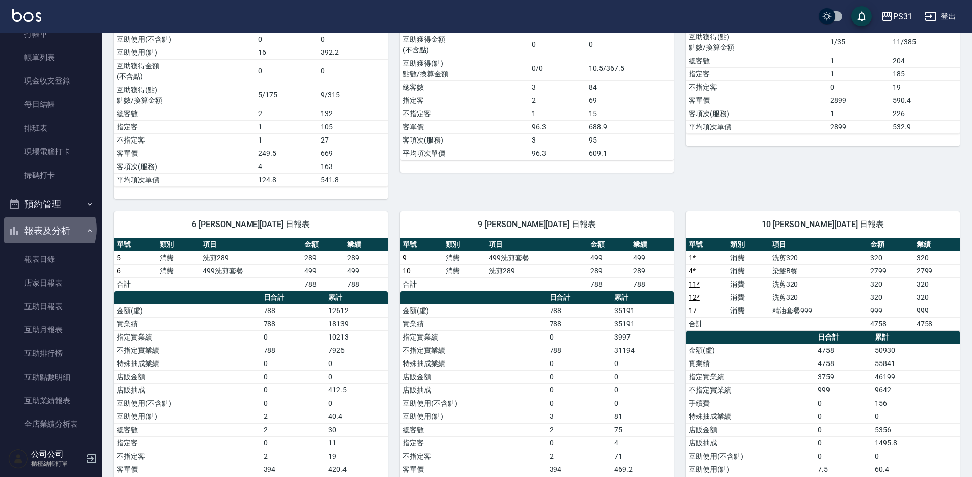
click at [49, 229] on button "報表及分析" at bounding box center [51, 230] width 94 height 26
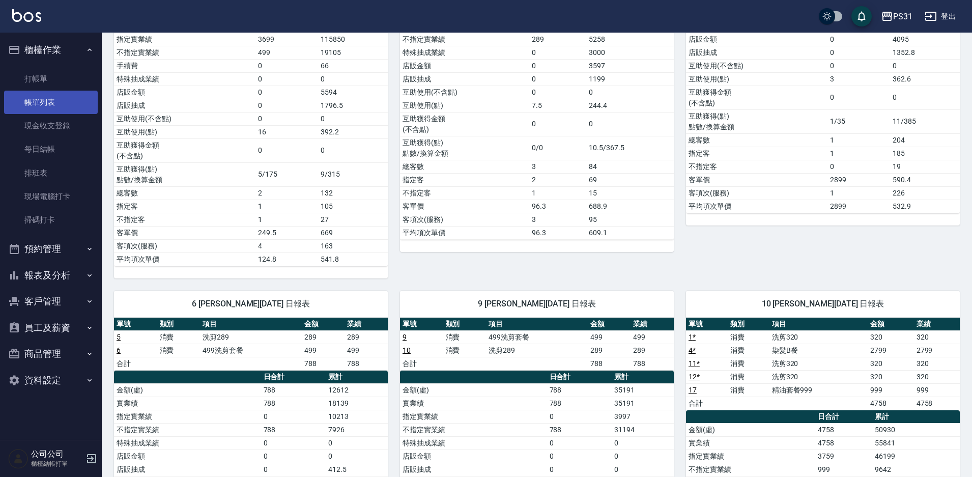
scroll to position [153, 0]
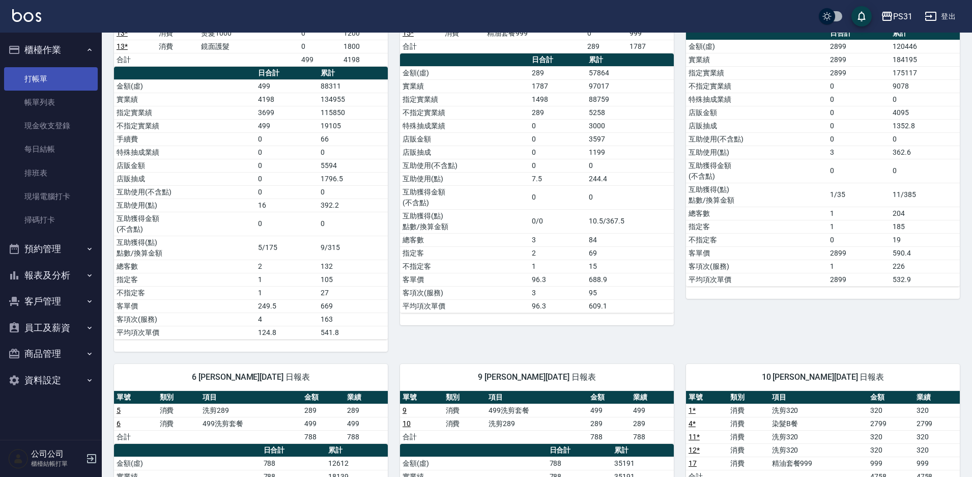
click at [52, 75] on link "打帳單" at bounding box center [51, 78] width 94 height 23
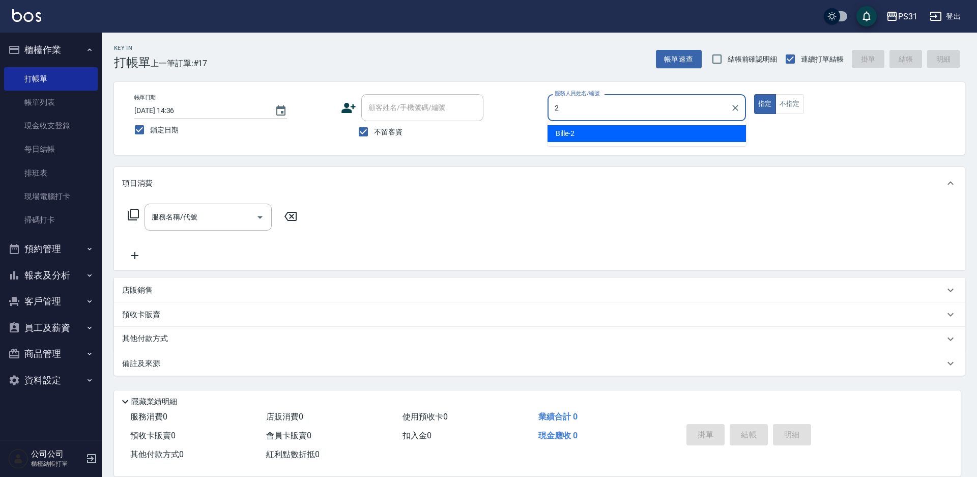
type input "Bille-2"
type button "true"
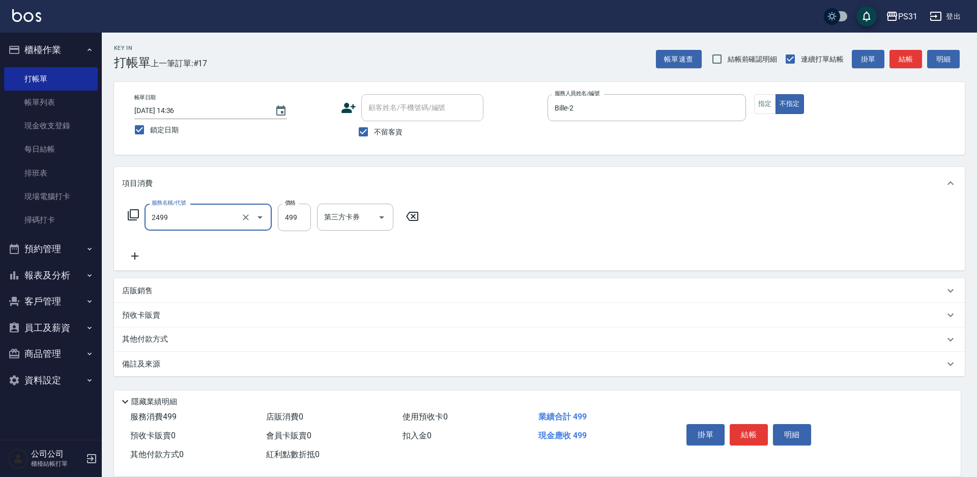
type input "499洗剪套餐(2499)"
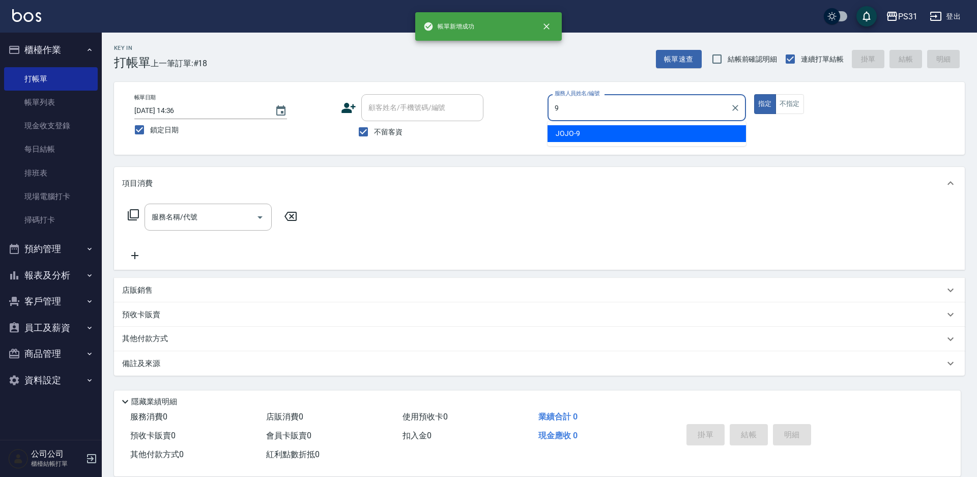
type input "JOJO-9"
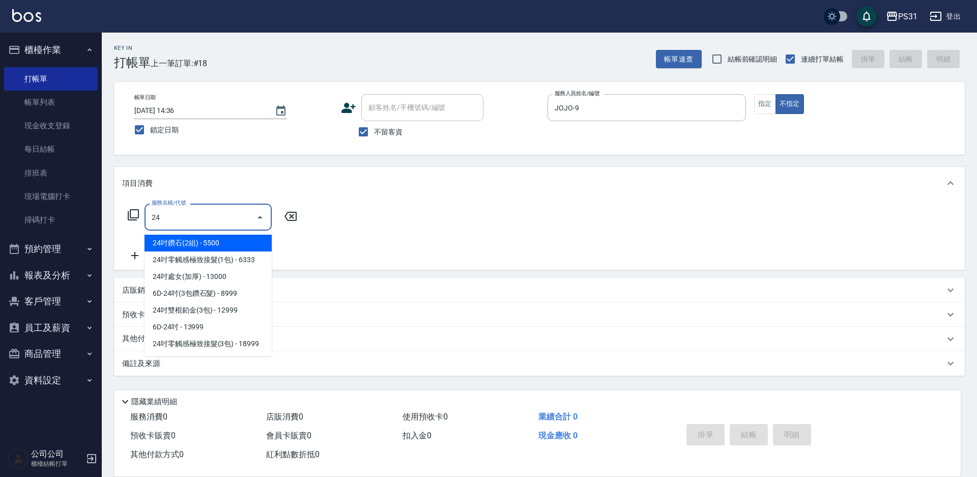
type input "2"
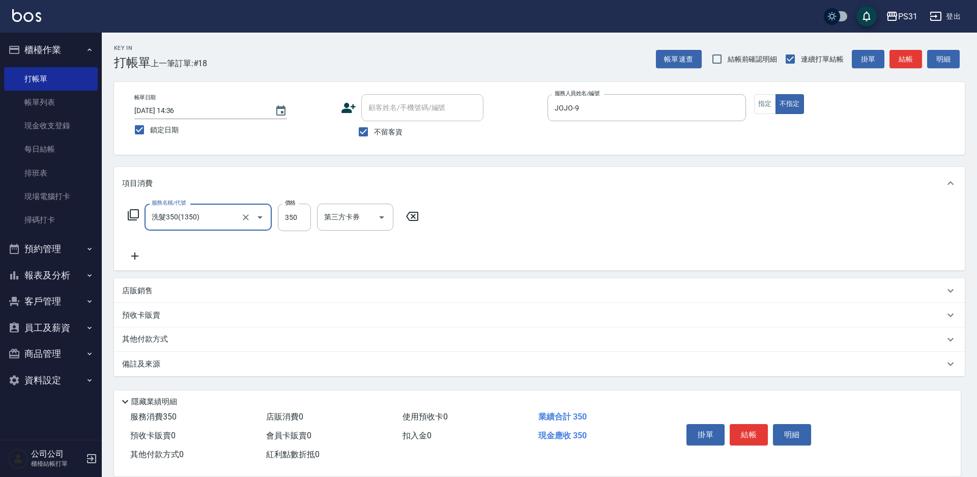
type input "洗髮350(1350)"
